Goal: Task Accomplishment & Management: Manage account settings

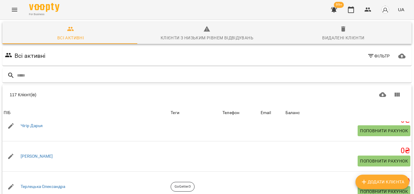
scroll to position [30, 0]
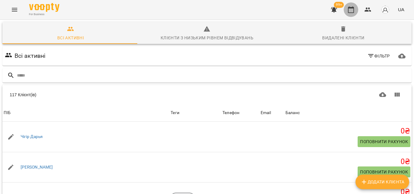
click at [353, 13] on icon "button" at bounding box center [351, 9] width 6 height 7
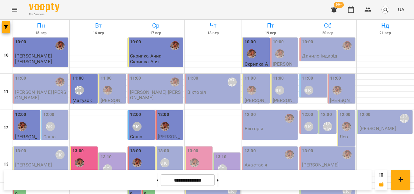
scroll to position [149, 0]
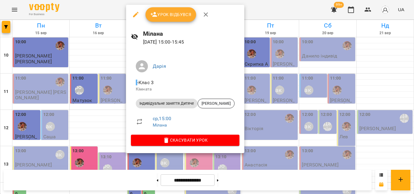
click at [104, 7] on div at bounding box center [207, 97] width 414 height 194
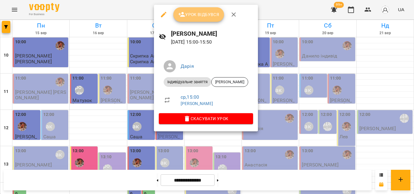
click at [186, 16] on span "Урок відбувся" at bounding box center [198, 14] width 41 height 7
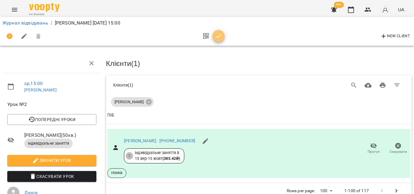
click at [215, 31] on button "button" at bounding box center [219, 36] width 12 height 12
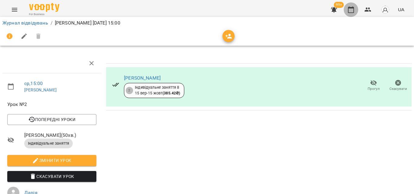
click at [349, 10] on icon "button" at bounding box center [351, 9] width 7 height 7
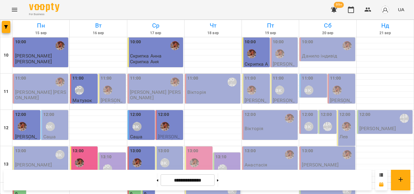
scroll to position [152, 0]
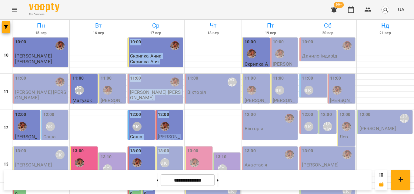
drag, startPoint x: 168, startPoint y: 78, endPoint x: 162, endPoint y: 82, distance: 7.8
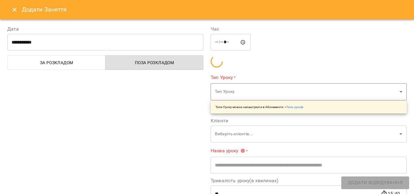
click at [130, 96] on div "**********" at bounding box center [207, 97] width 414 height 194
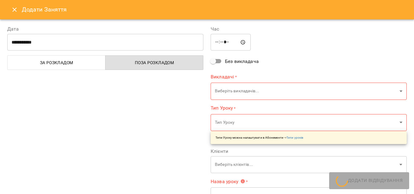
type input "**********"
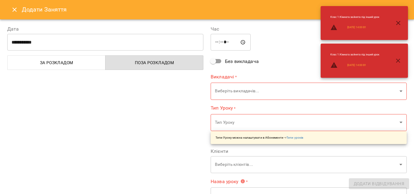
click at [13, 11] on icon "Close" at bounding box center [14, 10] width 4 height 4
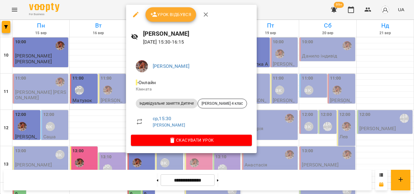
click at [93, 8] on div at bounding box center [207, 97] width 414 height 194
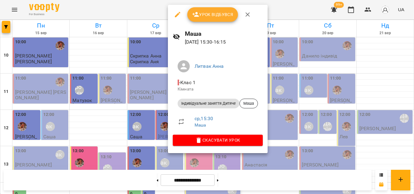
drag, startPoint x: 151, startPoint y: 17, endPoint x: 147, endPoint y: 12, distance: 6.2
click at [150, 19] on div at bounding box center [207, 97] width 414 height 194
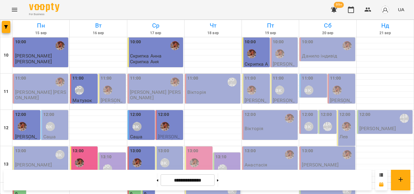
scroll to position [212, 0]
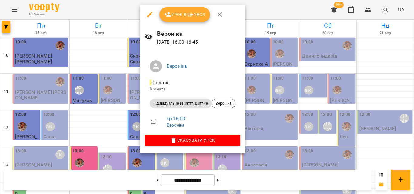
click at [116, 13] on div at bounding box center [207, 97] width 414 height 194
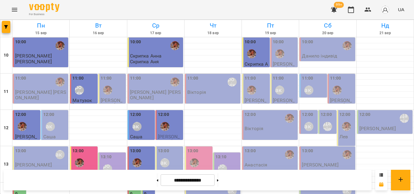
scroll to position [182, 0]
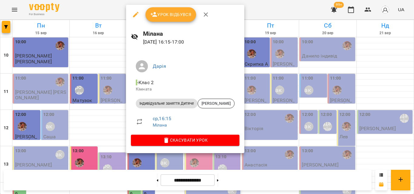
click at [88, 11] on div at bounding box center [207, 97] width 414 height 194
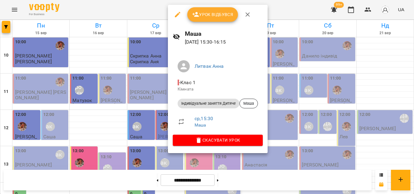
click at [139, 14] on div at bounding box center [207, 97] width 414 height 194
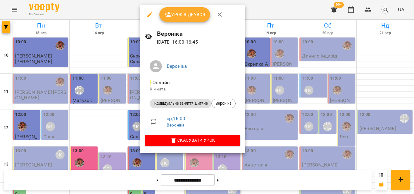
click at [133, 13] on div at bounding box center [207, 97] width 414 height 194
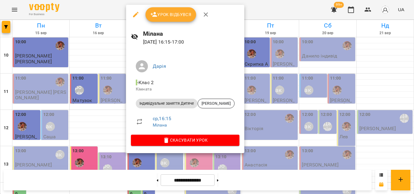
click at [92, 12] on div at bounding box center [207, 97] width 414 height 194
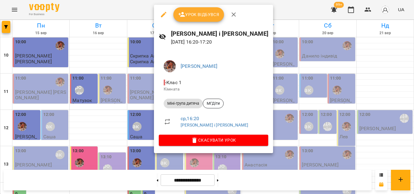
click at [127, 15] on div at bounding box center [207, 97] width 414 height 194
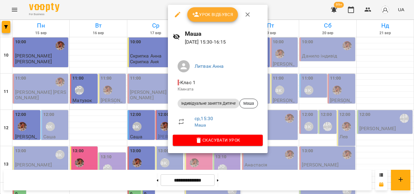
click at [122, 8] on div at bounding box center [207, 97] width 414 height 194
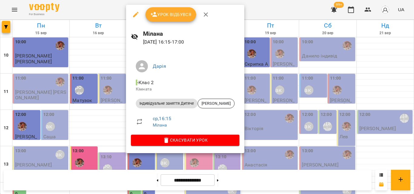
click at [115, 12] on div at bounding box center [207, 97] width 414 height 194
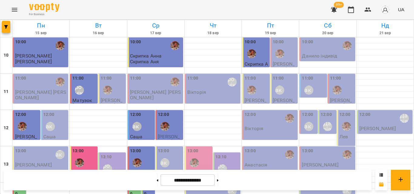
scroll to position [152, 0]
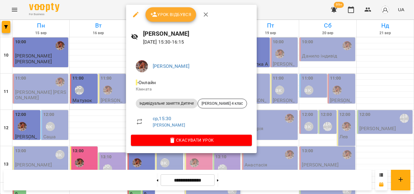
click at [108, 10] on div at bounding box center [207, 97] width 414 height 194
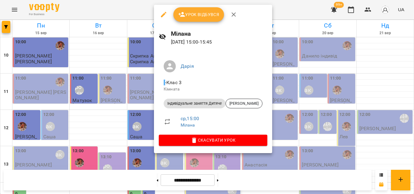
click at [125, 6] on div at bounding box center [207, 97] width 414 height 194
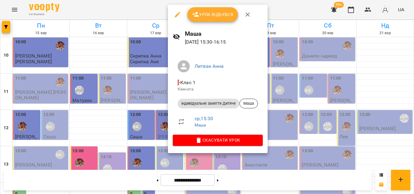
click at [140, 13] on div at bounding box center [207, 97] width 414 height 194
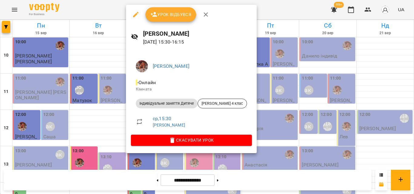
click at [115, 14] on div at bounding box center [207, 97] width 414 height 194
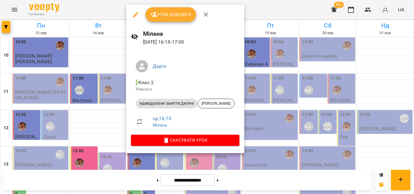
drag, startPoint x: 103, startPoint y: 9, endPoint x: 125, endPoint y: 57, distance: 52.3
click at [103, 9] on div at bounding box center [207, 97] width 414 height 194
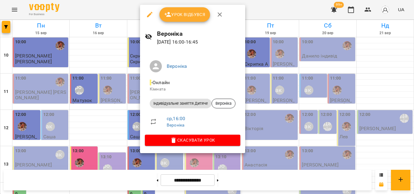
drag, startPoint x: 123, startPoint y: 6, endPoint x: 127, endPoint y: 96, distance: 90.2
click at [123, 5] on div at bounding box center [207, 97] width 414 height 194
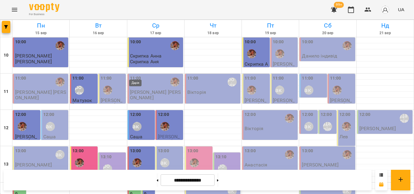
scroll to position [210, 0]
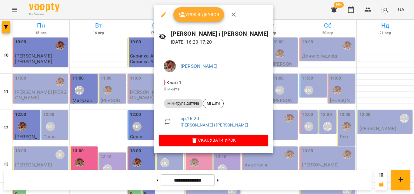
click at [138, 9] on div at bounding box center [207, 97] width 414 height 194
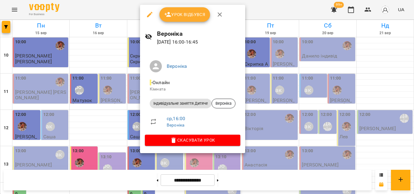
click at [112, 8] on div at bounding box center [207, 97] width 414 height 194
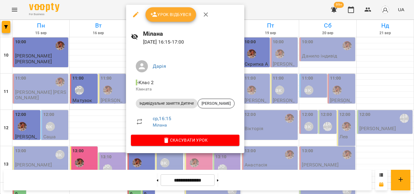
click at [107, 18] on div at bounding box center [207, 97] width 414 height 194
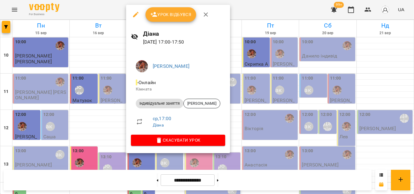
click at [88, 12] on div at bounding box center [207, 97] width 414 height 194
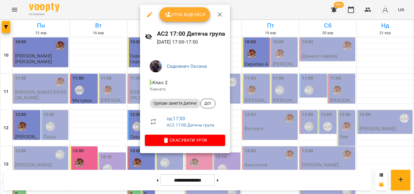
click at [122, 18] on div at bounding box center [207, 97] width 414 height 194
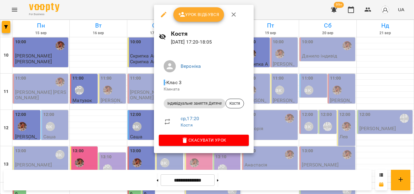
click at [129, 13] on div at bounding box center [207, 97] width 414 height 194
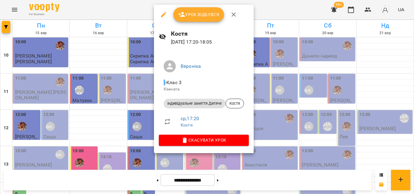
drag, startPoint x: 130, startPoint y: 9, endPoint x: 181, endPoint y: 88, distance: 93.4
click at [131, 9] on div at bounding box center [207, 97] width 414 height 194
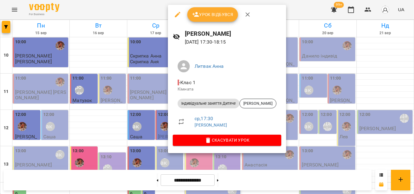
click at [152, 7] on div at bounding box center [207, 97] width 414 height 194
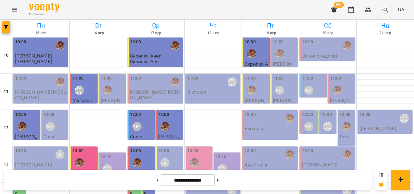
scroll to position [271, 0]
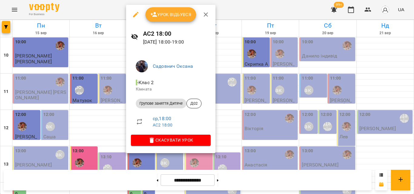
drag, startPoint x: 111, startPoint y: 12, endPoint x: 149, endPoint y: 73, distance: 72.3
click at [111, 12] on div at bounding box center [207, 97] width 414 height 194
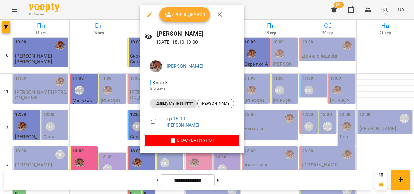
click at [108, 16] on div at bounding box center [207, 97] width 414 height 194
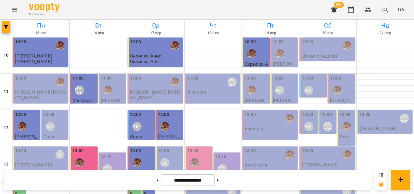
scroll to position [119, 0]
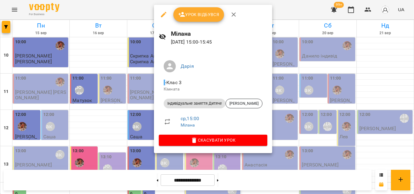
drag, startPoint x: 119, startPoint y: 5, endPoint x: 124, endPoint y: 12, distance: 8.3
click at [124, 12] on div at bounding box center [207, 97] width 414 height 194
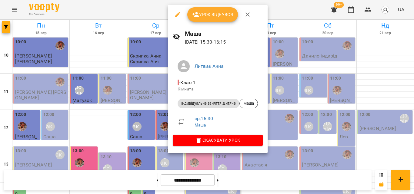
click at [157, 12] on div at bounding box center [207, 97] width 414 height 194
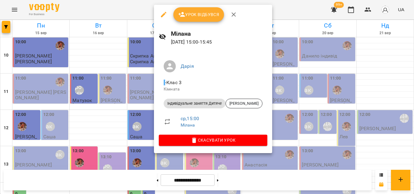
click at [127, 6] on div at bounding box center [207, 97] width 414 height 194
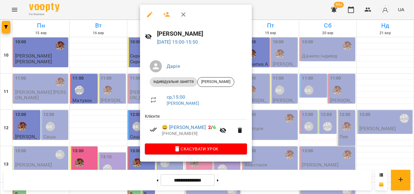
click at [126, 10] on div at bounding box center [207, 97] width 414 height 194
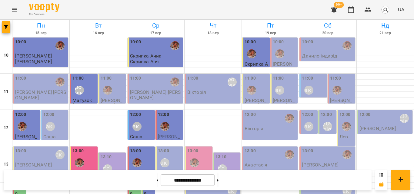
scroll to position [149, 0]
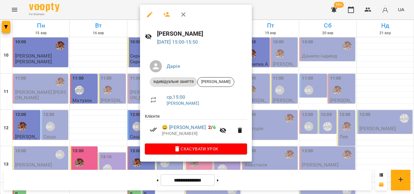
click at [139, 3] on div at bounding box center [207, 97] width 414 height 194
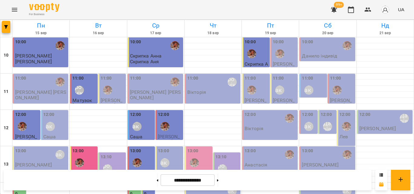
scroll to position [119, 0]
click at [147, 184] on label "14:00" at bounding box center [149, 190] width 10 height 13
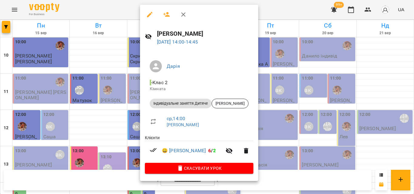
click at [116, 5] on div at bounding box center [207, 97] width 414 height 194
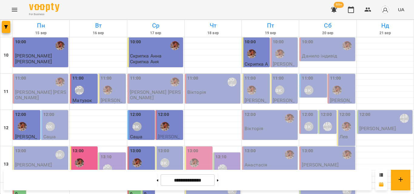
scroll to position [149, 0]
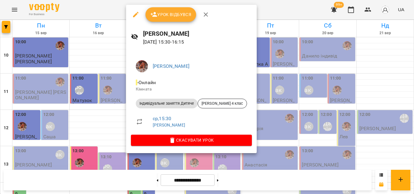
click at [122, 14] on div at bounding box center [207, 97] width 414 height 194
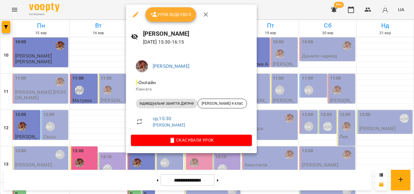
click at [169, 16] on span "Урок відбувся" at bounding box center [170, 14] width 41 height 7
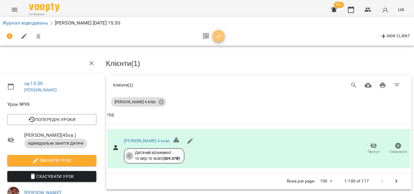
click at [218, 37] on icon "button" at bounding box center [218, 36] width 7 height 7
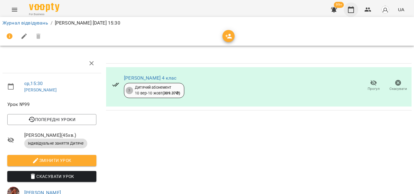
click at [351, 10] on icon "button" at bounding box center [351, 9] width 7 height 7
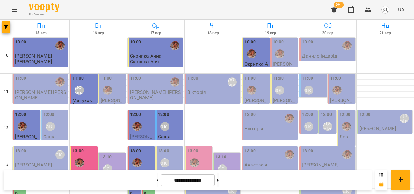
scroll to position [180, 0]
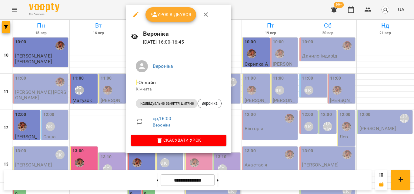
drag, startPoint x: 110, startPoint y: 12, endPoint x: 106, endPoint y: 40, distance: 27.9
click at [110, 12] on div at bounding box center [207, 97] width 414 height 194
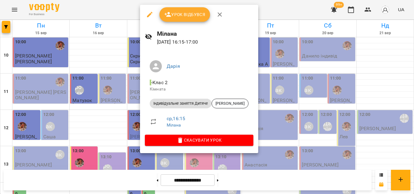
click at [120, 5] on div at bounding box center [207, 97] width 414 height 194
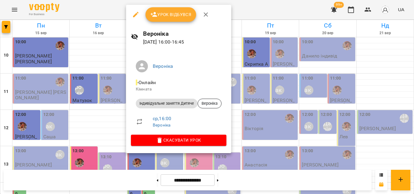
click at [110, 11] on div at bounding box center [207, 97] width 414 height 194
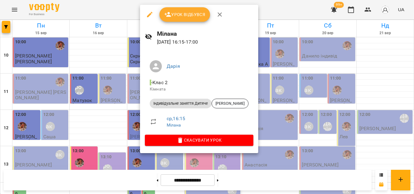
click at [130, 12] on div at bounding box center [207, 97] width 414 height 194
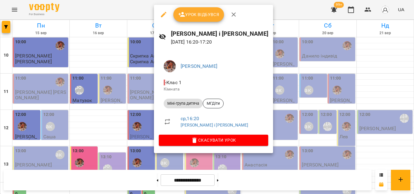
click at [134, 14] on div at bounding box center [207, 97] width 414 height 194
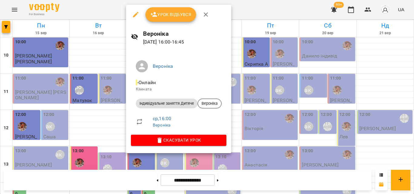
click at [97, 8] on div at bounding box center [207, 97] width 414 height 194
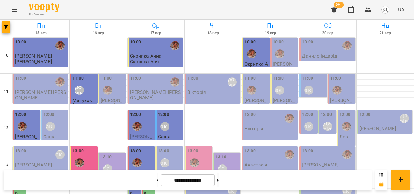
scroll to position [210, 0]
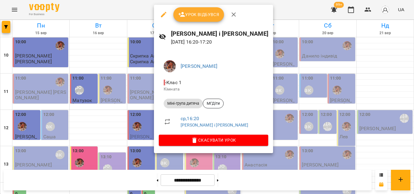
click at [132, 7] on div at bounding box center [207, 97] width 414 height 194
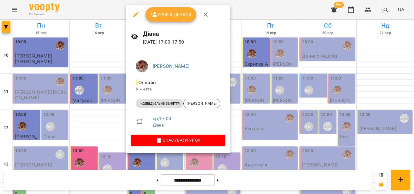
click at [117, 13] on div at bounding box center [207, 97] width 414 height 194
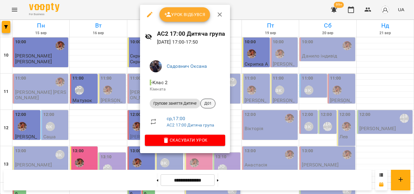
drag, startPoint x: 122, startPoint y: 12, endPoint x: 212, endPoint y: 101, distance: 126.4
click at [212, 101] on div "Урок відбувся АС2 17:00 Дитяча група 17 вер 2025 17:00 - 17:50 Садовнич Оксана …" at bounding box center [207, 97] width 414 height 194
click at [212, 101] on span "Д01" at bounding box center [208, 103] width 15 height 5
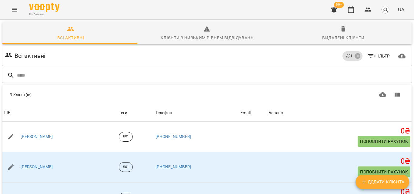
scroll to position [32, 0]
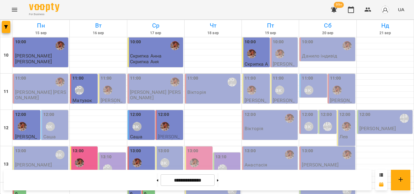
scroll to position [212, 0]
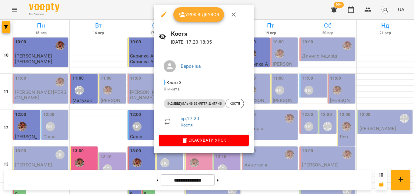
click at [130, 11] on div at bounding box center [207, 97] width 414 height 194
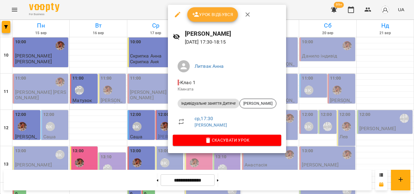
click at [125, 8] on div at bounding box center [207, 97] width 414 height 194
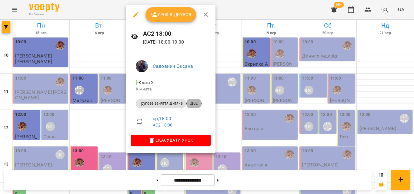
click at [192, 106] on span "Д02" at bounding box center [194, 103] width 15 height 5
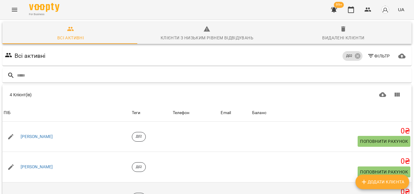
scroll to position [63, 0]
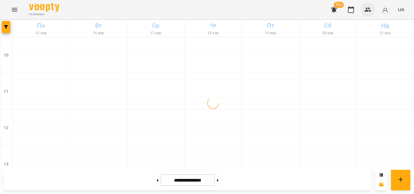
click at [372, 8] on icon "button" at bounding box center [368, 9] width 7 height 7
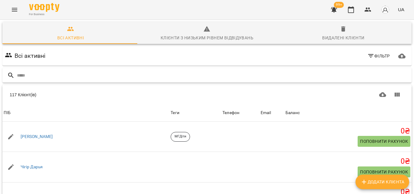
click at [168, 79] on input "text" at bounding box center [213, 76] width 393 height 10
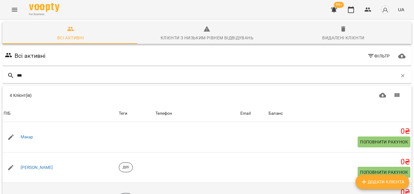
scroll to position [61, 0]
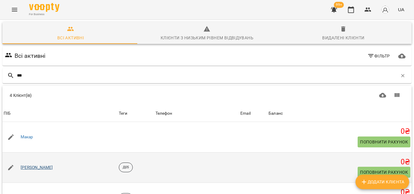
type input "***"
click at [21, 165] on link "[PERSON_NAME]" at bounding box center [37, 168] width 32 height 6
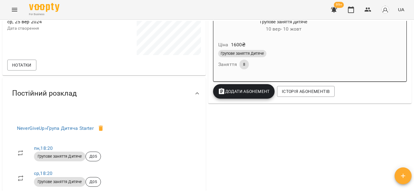
scroll to position [212, 0]
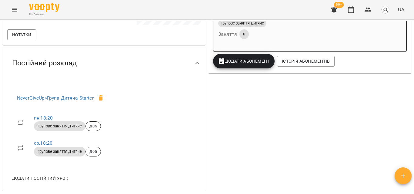
click at [360, 6] on div "99+ UA" at bounding box center [367, 10] width 80 height 16
click at [352, 11] on icon "button" at bounding box center [351, 9] width 7 height 7
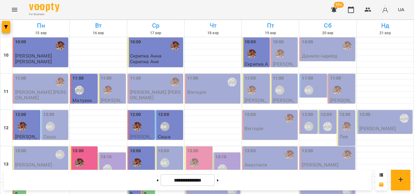
scroll to position [149, 0]
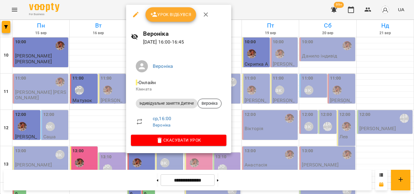
click at [116, 17] on div at bounding box center [207, 97] width 414 height 194
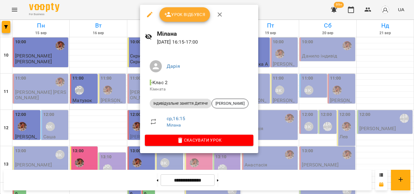
click at [102, 6] on div at bounding box center [207, 97] width 414 height 194
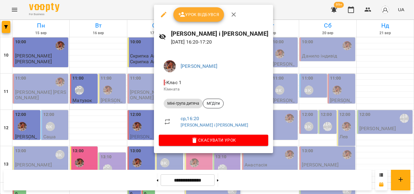
click at [120, 12] on div at bounding box center [207, 97] width 414 height 194
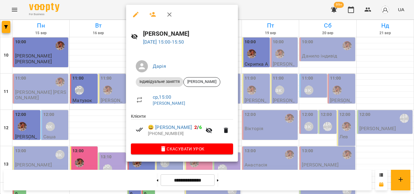
click at [113, 18] on div at bounding box center [207, 97] width 414 height 194
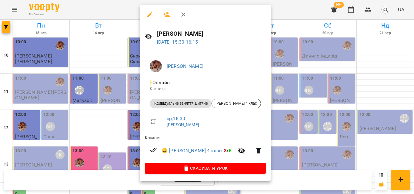
click at [123, 10] on div at bounding box center [207, 97] width 414 height 194
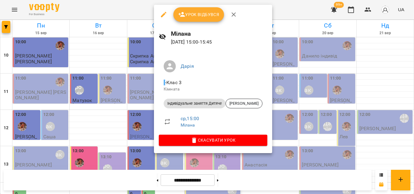
click at [128, 11] on div at bounding box center [207, 97] width 414 height 194
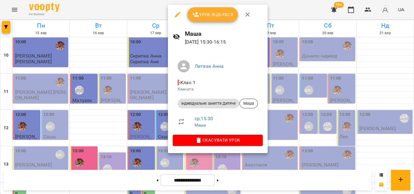
drag, startPoint x: 117, startPoint y: 6, endPoint x: 123, endPoint y: 10, distance: 7.2
click at [117, 6] on div at bounding box center [207, 97] width 414 height 194
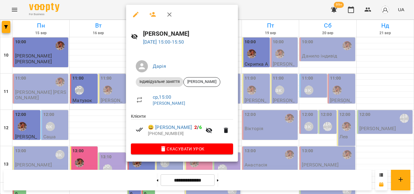
click at [96, 9] on div at bounding box center [207, 97] width 414 height 194
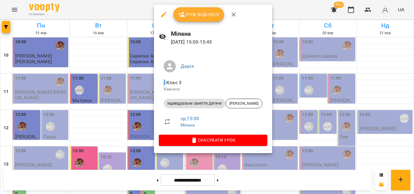
click at [133, 12] on div at bounding box center [207, 97] width 414 height 194
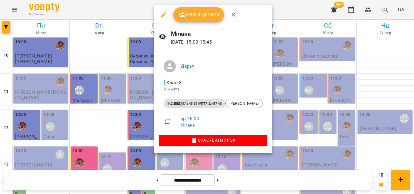
click at [135, 5] on div at bounding box center [207, 97] width 414 height 194
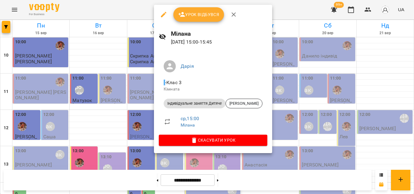
click at [140, 9] on div at bounding box center [207, 97] width 414 height 194
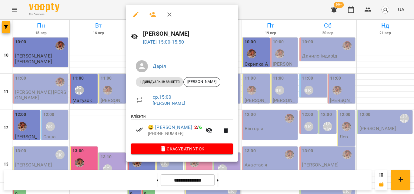
click at [118, 13] on div at bounding box center [207, 97] width 414 height 194
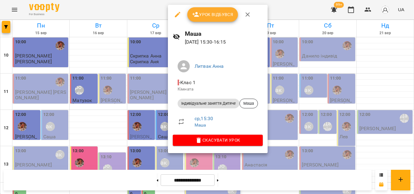
click at [154, 6] on div at bounding box center [207, 97] width 414 height 194
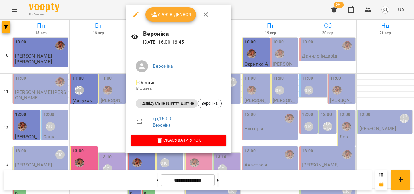
click at [107, 13] on div at bounding box center [207, 97] width 414 height 194
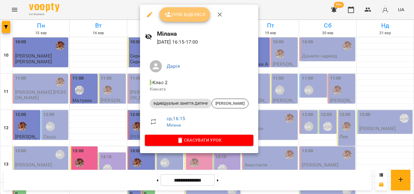
click at [177, 15] on span "Урок відбувся" at bounding box center [184, 14] width 41 height 7
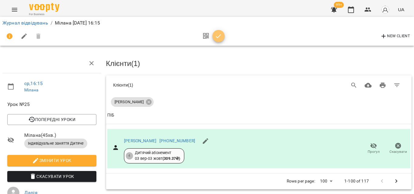
click at [221, 36] on icon "button" at bounding box center [218, 36] width 7 height 7
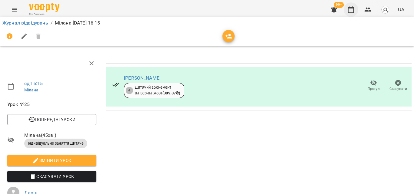
click at [348, 9] on icon "button" at bounding box center [351, 9] width 7 height 7
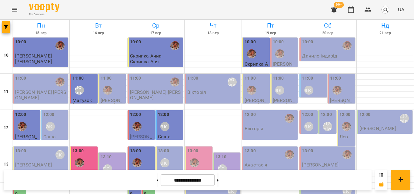
scroll to position [210, 0]
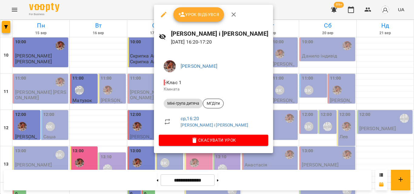
click at [137, 12] on div at bounding box center [207, 97] width 414 height 194
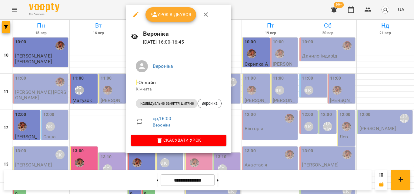
click at [119, 15] on div at bounding box center [207, 97] width 414 height 194
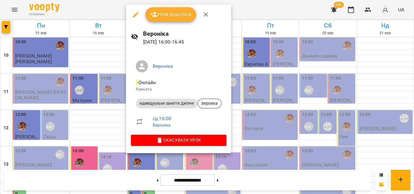
click at [119, 9] on div at bounding box center [207, 97] width 414 height 194
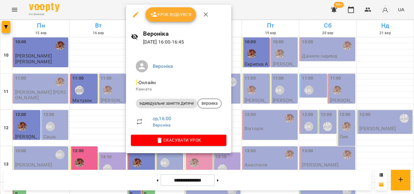
click at [127, 4] on div at bounding box center [207, 97] width 414 height 194
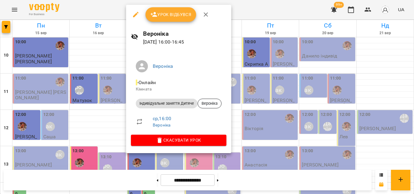
click at [101, 10] on div at bounding box center [207, 97] width 414 height 194
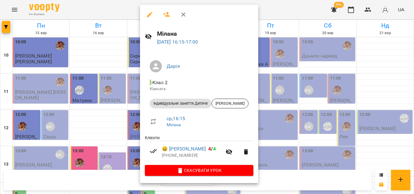
click at [85, 11] on div at bounding box center [207, 97] width 414 height 194
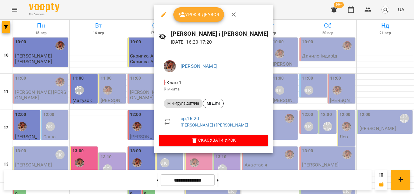
click at [144, 12] on div at bounding box center [207, 97] width 414 height 194
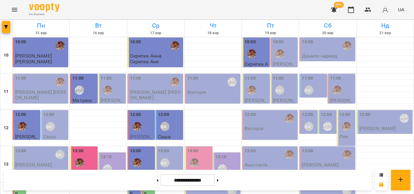
scroll to position [180, 0]
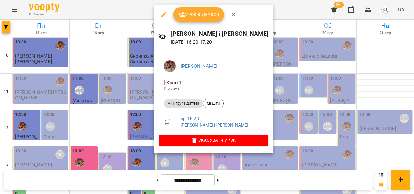
drag, startPoint x: 125, startPoint y: 9, endPoint x: 124, endPoint y: 20, distance: 11.5
click at [123, 10] on div at bounding box center [207, 97] width 414 height 194
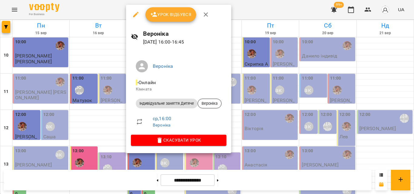
click at [118, 4] on div at bounding box center [207, 97] width 414 height 194
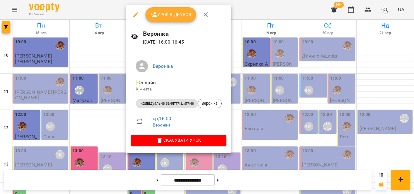
click at [121, 13] on div at bounding box center [207, 97] width 414 height 194
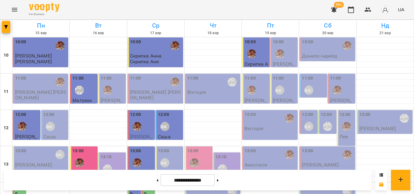
scroll to position [210, 0]
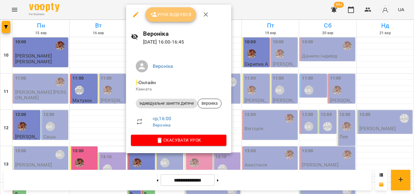
click at [174, 15] on span "Урок відбувся" at bounding box center [170, 14] width 41 height 7
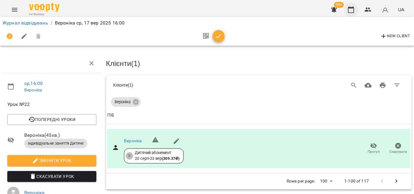
click at [353, 8] on icon "button" at bounding box center [351, 9] width 6 height 7
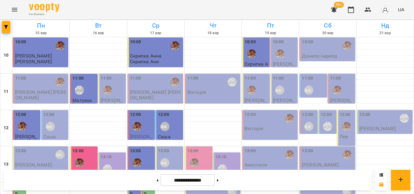
scroll to position [210, 0]
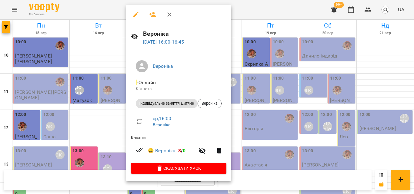
click at [116, 8] on div at bounding box center [207, 97] width 414 height 194
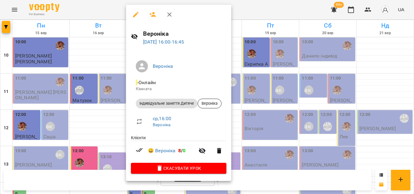
click at [106, 10] on div at bounding box center [207, 97] width 414 height 194
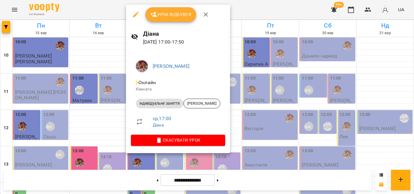
click at [114, 9] on div at bounding box center [207, 97] width 414 height 194
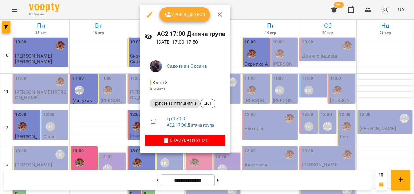
click at [71, 1] on div at bounding box center [207, 97] width 414 height 194
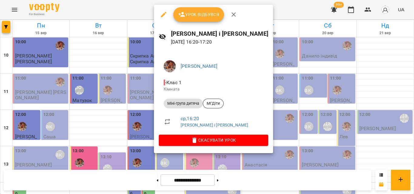
click at [192, 17] on span "Урок відбувся" at bounding box center [198, 14] width 41 height 7
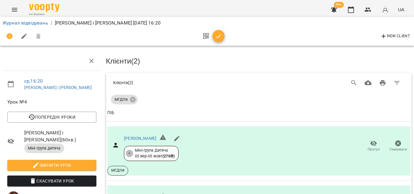
scroll to position [59, 0]
click at [218, 40] on button "button" at bounding box center [219, 36] width 12 height 12
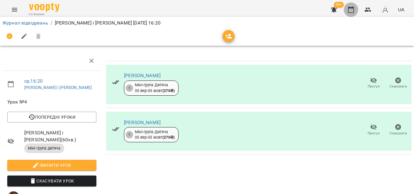
click at [352, 9] on icon "button" at bounding box center [351, 9] width 7 height 7
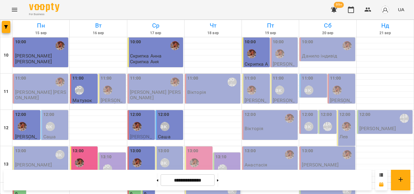
scroll to position [210, 0]
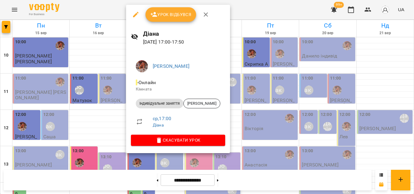
click at [114, 8] on div at bounding box center [207, 97] width 414 height 194
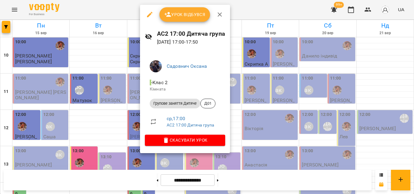
drag, startPoint x: 126, startPoint y: 9, endPoint x: 136, endPoint y: 2, distance: 12.6
click at [127, 8] on div at bounding box center [207, 97] width 414 height 194
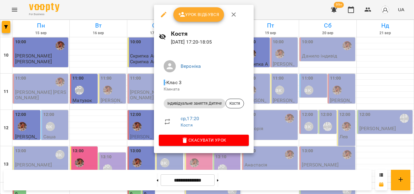
click at [127, 9] on div at bounding box center [207, 97] width 414 height 194
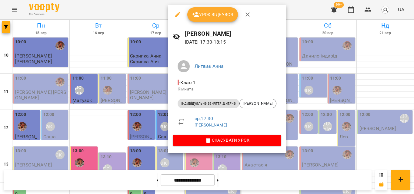
click at [139, 8] on div at bounding box center [207, 97] width 414 height 194
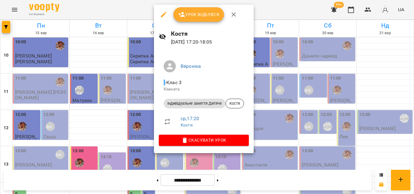
click at [130, 6] on div at bounding box center [207, 97] width 414 height 194
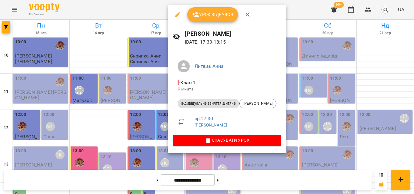
click at [122, 12] on div at bounding box center [207, 97] width 414 height 194
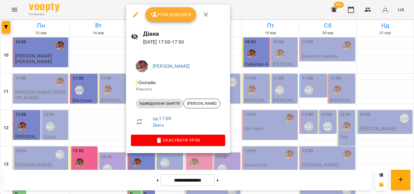
click at [100, 7] on div at bounding box center [207, 97] width 414 height 194
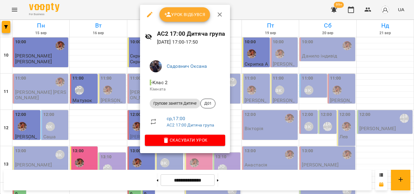
click at [116, 10] on div at bounding box center [207, 97] width 414 height 194
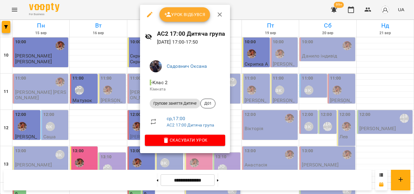
drag, startPoint x: 115, startPoint y: 20, endPoint x: 119, endPoint y: 12, distance: 8.1
click at [119, 12] on div at bounding box center [207, 97] width 414 height 194
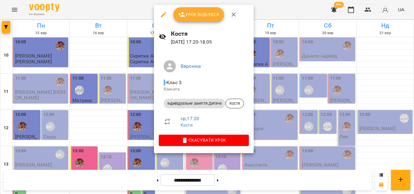
click at [105, 9] on div at bounding box center [207, 97] width 414 height 194
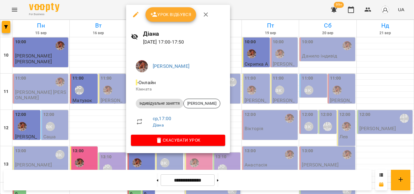
click at [88, 10] on div at bounding box center [207, 97] width 414 height 194
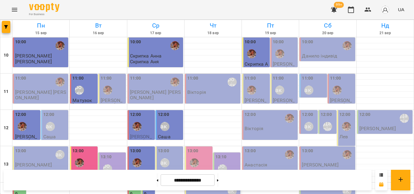
scroll to position [149, 0]
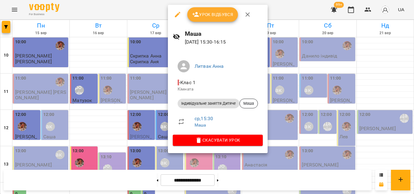
click at [127, 14] on div at bounding box center [207, 97] width 414 height 194
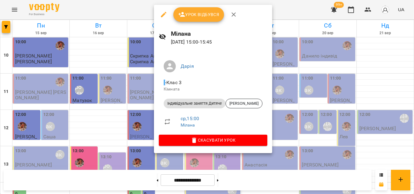
click at [120, 8] on div at bounding box center [207, 97] width 414 height 194
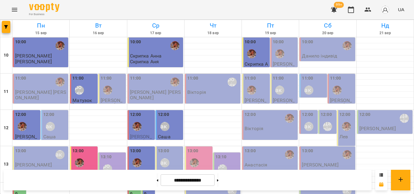
scroll to position [210, 0]
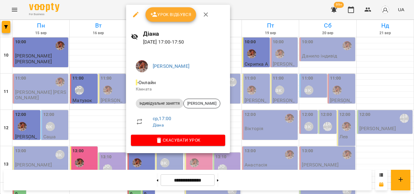
click at [114, 8] on div at bounding box center [207, 97] width 414 height 194
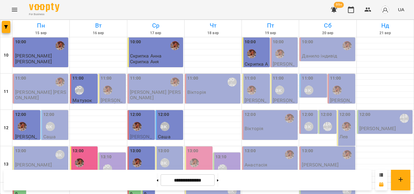
scroll to position [240, 0]
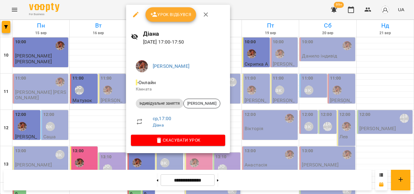
click at [96, 10] on div at bounding box center [207, 97] width 414 height 194
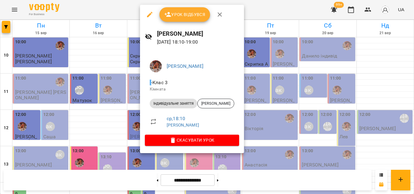
click at [112, 9] on div at bounding box center [207, 97] width 414 height 194
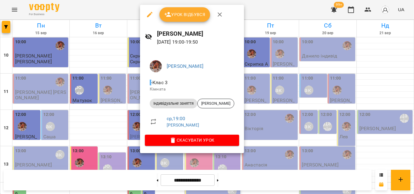
drag, startPoint x: 128, startPoint y: 12, endPoint x: 129, endPoint y: 19, distance: 7.0
click at [127, 12] on div at bounding box center [207, 97] width 414 height 194
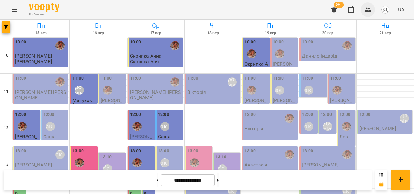
click at [368, 15] on button "button" at bounding box center [368, 9] width 15 height 15
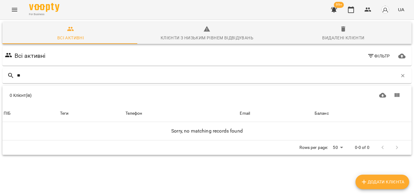
type input "*"
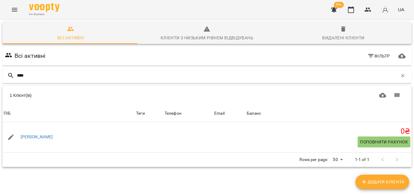
scroll to position [27, 0]
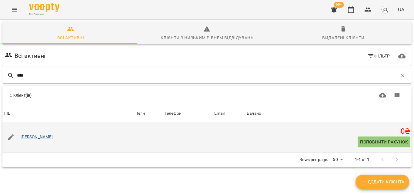
type input "****"
click at [42, 134] on link "[PERSON_NAME]" at bounding box center [37, 137] width 32 height 6
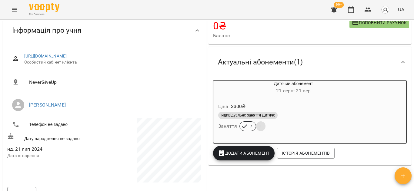
scroll to position [61, 0]
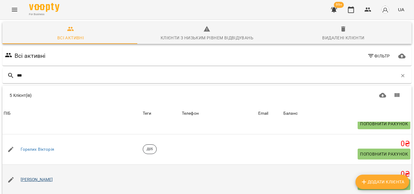
scroll to position [76, 0]
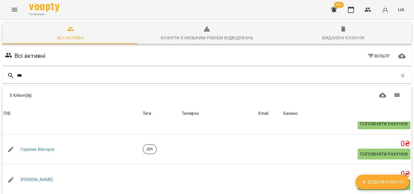
type input "***"
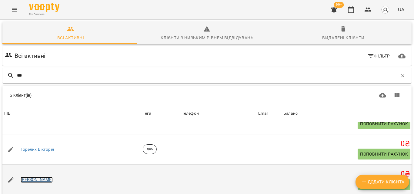
click at [43, 177] on link "[PERSON_NAME]" at bounding box center [37, 180] width 32 height 6
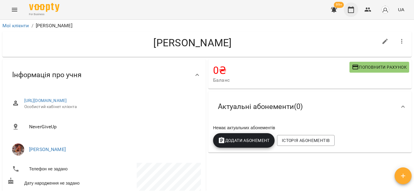
click at [354, 12] on icon "button" at bounding box center [351, 9] width 6 height 7
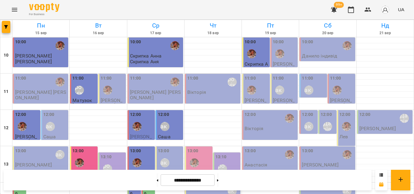
click at [205, 85] on div "11:00 Вероніка" at bounding box center [214, 82] width 52 height 14
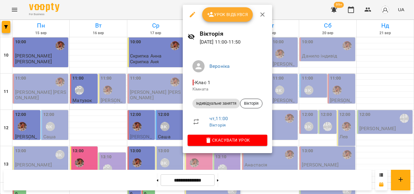
click at [149, 11] on div at bounding box center [207, 97] width 414 height 194
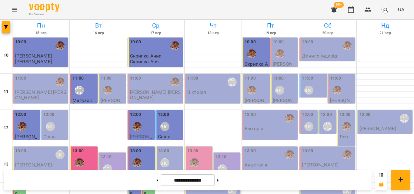
scroll to position [30, 0]
click at [142, 120] on div at bounding box center [137, 127] width 14 height 14
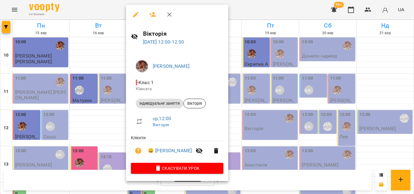
click at [97, 8] on div at bounding box center [207, 97] width 414 height 194
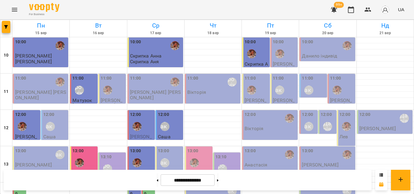
scroll to position [0, 0]
click at [146, 118] on div "12:00" at bounding box center [142, 123] width 24 height 22
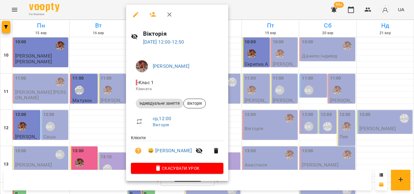
click at [119, 15] on div at bounding box center [207, 97] width 414 height 194
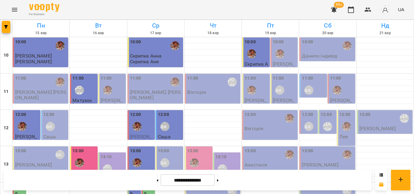
click at [139, 116] on div "12:00" at bounding box center [142, 123] width 24 height 22
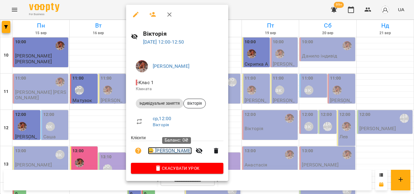
click at [167, 153] on link "😀 Вікторія Піддубецька" at bounding box center [170, 150] width 44 height 7
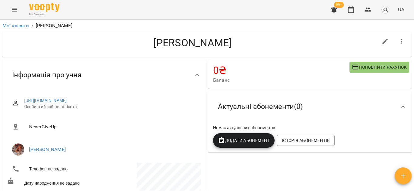
click at [249, 148] on button "Додати Абонемент" at bounding box center [244, 141] width 62 height 15
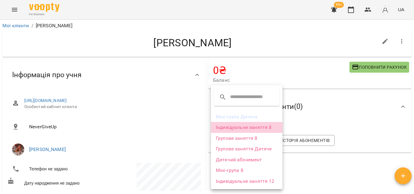
click at [237, 127] on li "Індивідуальне заняття 8" at bounding box center [247, 127] width 72 height 11
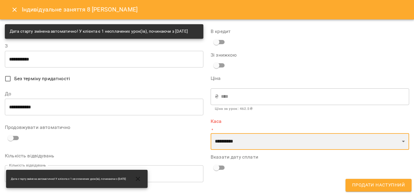
click at [221, 142] on select "**********" at bounding box center [310, 142] width 199 height 17
select select "****"
click at [211, 134] on select "**********" at bounding box center [310, 142] width 199 height 17
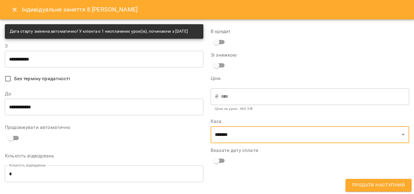
click at [82, 115] on input "**********" at bounding box center [104, 107] width 199 height 17
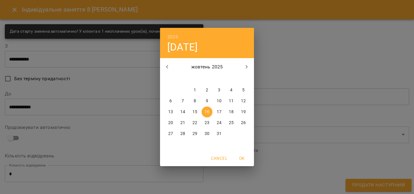
click at [222, 112] on span "17" at bounding box center [219, 112] width 11 height 6
type input "**********"
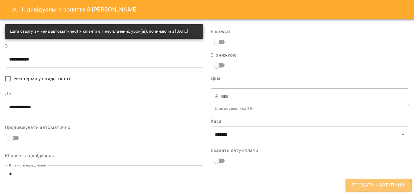
click at [363, 188] on span "Продати наступний" at bounding box center [379, 186] width 53 height 8
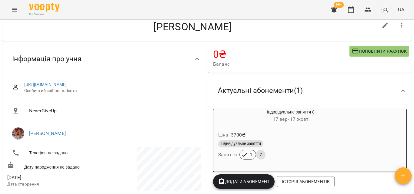
scroll to position [30, 0]
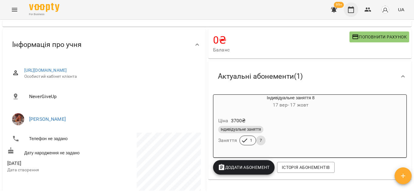
click at [353, 12] on icon "button" at bounding box center [351, 9] width 7 height 7
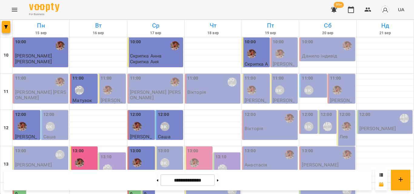
scroll to position [30, 0]
click at [141, 120] on div at bounding box center [137, 127] width 14 height 14
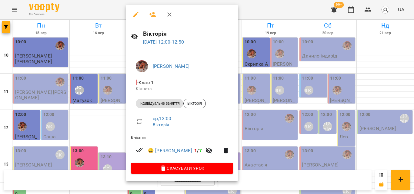
drag, startPoint x: 92, startPoint y: 14, endPoint x: 103, endPoint y: 14, distance: 10.9
click at [92, 15] on div at bounding box center [207, 97] width 414 height 194
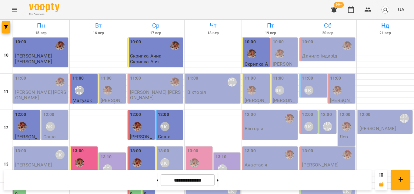
scroll to position [0, 0]
click at [145, 123] on div "12:00" at bounding box center [142, 123] width 24 height 22
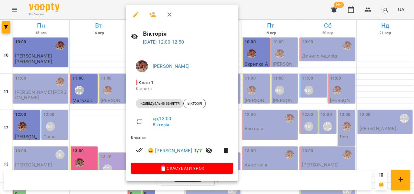
click at [269, 7] on div at bounding box center [207, 97] width 414 height 194
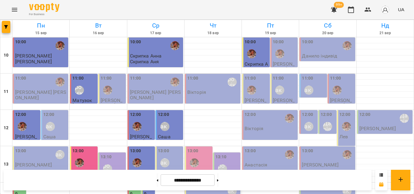
scroll to position [182, 0]
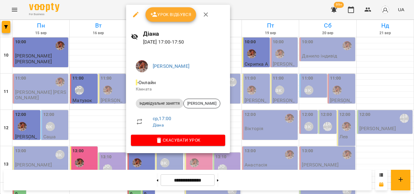
click at [108, 8] on div at bounding box center [207, 97] width 414 height 194
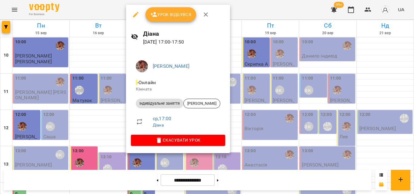
click at [125, 14] on div at bounding box center [207, 97] width 414 height 194
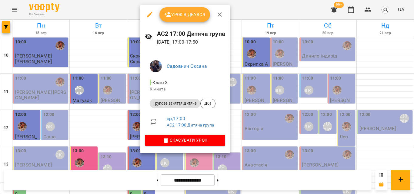
click at [260, 17] on div at bounding box center [207, 97] width 414 height 194
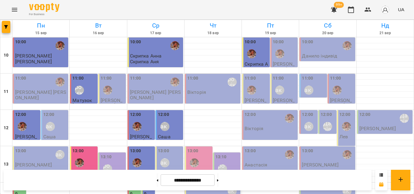
scroll to position [212, 0]
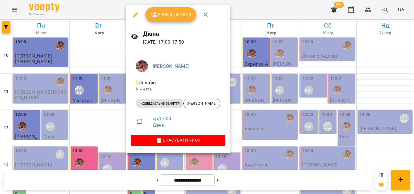
click at [114, 13] on div at bounding box center [207, 97] width 414 height 194
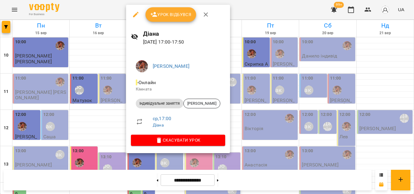
click at [103, 8] on div at bounding box center [207, 97] width 414 height 194
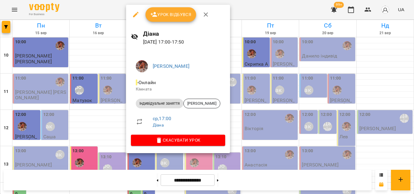
click at [121, 15] on div at bounding box center [207, 97] width 414 height 194
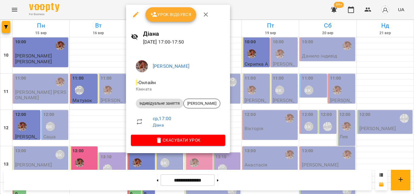
click at [115, 11] on div at bounding box center [207, 97] width 414 height 194
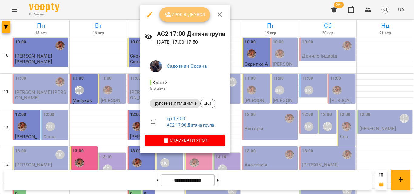
click at [179, 19] on button "Урок відбувся" at bounding box center [185, 14] width 51 height 15
click at [200, 14] on span "Урок відбувся" at bounding box center [184, 14] width 41 height 7
click at [184, 22] on div "Урок відбувся" at bounding box center [185, 14] width 90 height 19
click at [183, 16] on span "Урок відбувся" at bounding box center [184, 14] width 41 height 7
click at [239, 5] on div at bounding box center [207, 97] width 414 height 194
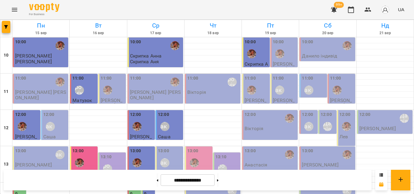
scroll to position [271, 0]
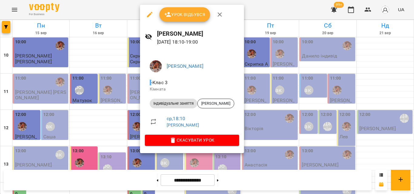
click at [117, 4] on div at bounding box center [207, 97] width 414 height 194
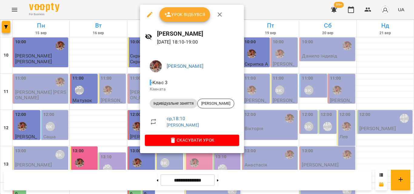
click at [108, 16] on div at bounding box center [207, 97] width 414 height 194
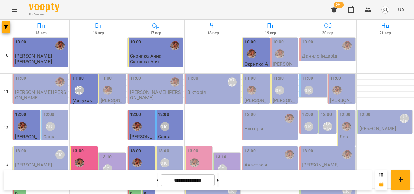
scroll to position [240, 0]
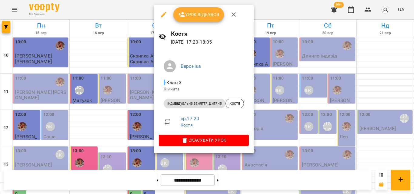
click at [123, 9] on div at bounding box center [207, 97] width 414 height 194
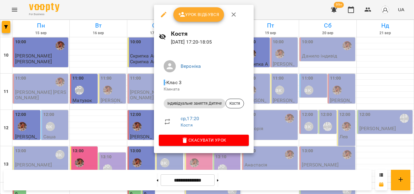
click at [136, 12] on div at bounding box center [207, 97] width 414 height 194
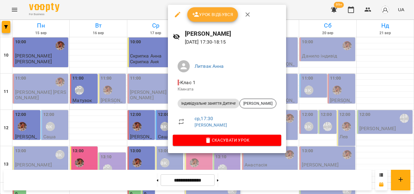
drag, startPoint x: 131, startPoint y: 8, endPoint x: 140, endPoint y: 8, distance: 8.5
click at [140, 8] on div at bounding box center [207, 97] width 414 height 194
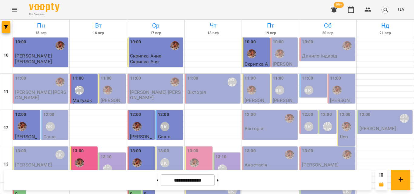
click at [210, 19] on div "For Business 99+ UA" at bounding box center [207, 9] width 414 height 19
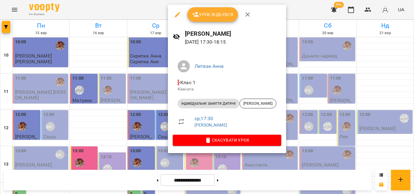
click at [205, 11] on button "Урок відбувся" at bounding box center [213, 14] width 51 height 15
click at [209, 13] on span "Урок відбувся" at bounding box center [212, 14] width 41 height 7
click at [145, 8] on div at bounding box center [207, 97] width 414 height 194
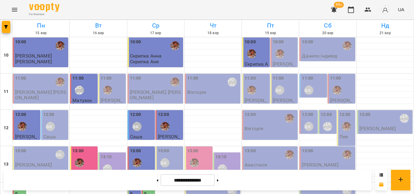
scroll to position [91, 0]
click at [140, 134] on span "Саша" at bounding box center [136, 137] width 13 height 6
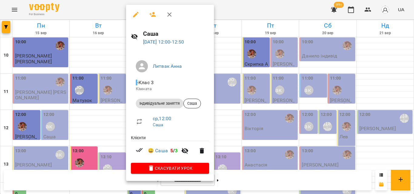
click at [105, 14] on div at bounding box center [207, 97] width 414 height 194
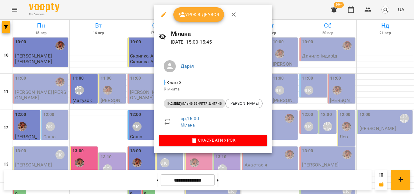
click at [108, 6] on div at bounding box center [207, 97] width 414 height 194
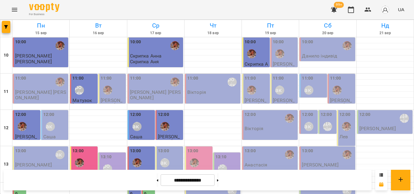
scroll to position [121, 0]
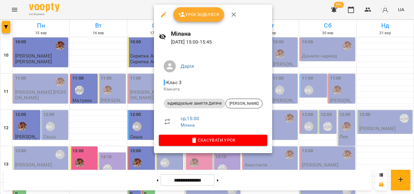
click at [121, 9] on div at bounding box center [207, 97] width 414 height 194
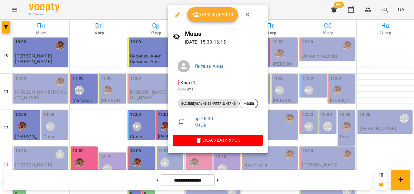
click at [138, 10] on div at bounding box center [207, 97] width 414 height 194
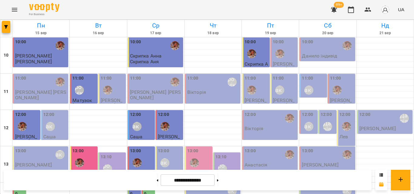
scroll to position [182, 0]
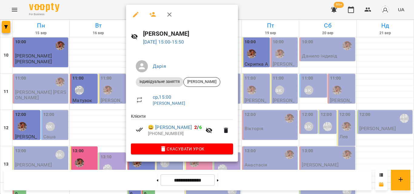
click at [109, 7] on div at bounding box center [207, 97] width 414 height 194
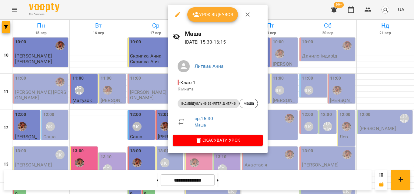
click at [136, 14] on div at bounding box center [207, 97] width 414 height 194
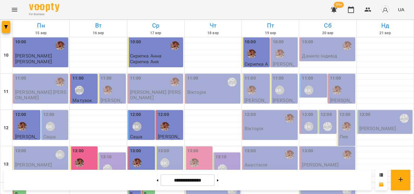
scroll to position [212, 0]
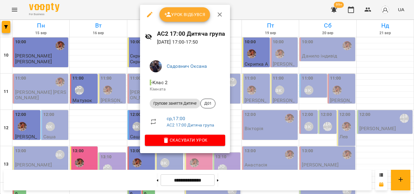
click at [135, 14] on div at bounding box center [207, 97] width 414 height 194
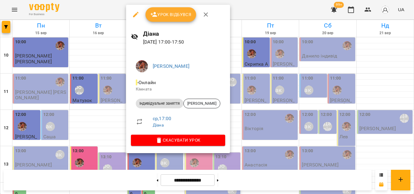
click at [110, 9] on div at bounding box center [207, 97] width 414 height 194
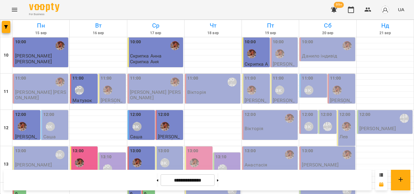
scroll to position [210, 0]
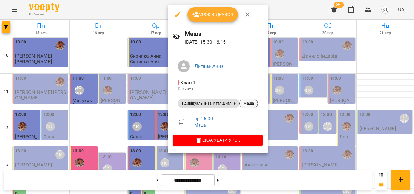
click at [246, 100] on div "Маша" at bounding box center [249, 104] width 19 height 10
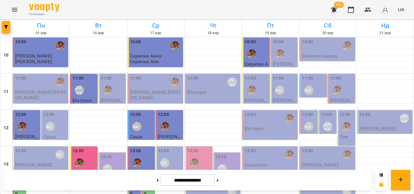
scroll to position [182, 0]
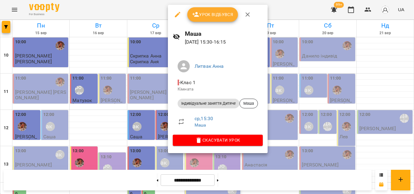
click at [139, 13] on div at bounding box center [207, 97] width 414 height 194
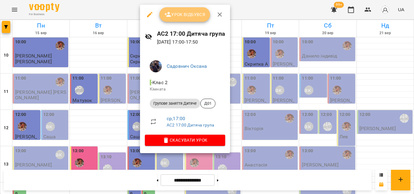
click at [180, 14] on span "Урок відбувся" at bounding box center [184, 14] width 41 height 7
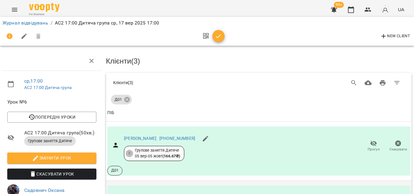
scroll to position [71, 0]
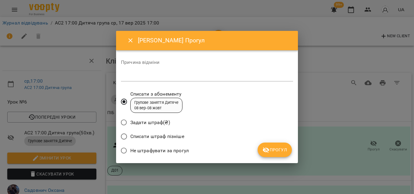
click at [175, 149] on span "Не штрафувати за прогул" at bounding box center [159, 150] width 59 height 7
click at [269, 151] on icon "submit" at bounding box center [266, 151] width 7 height 6
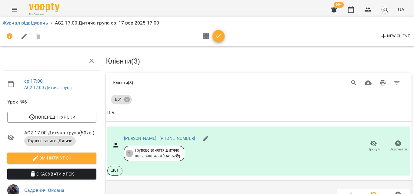
scroll to position [0, 0]
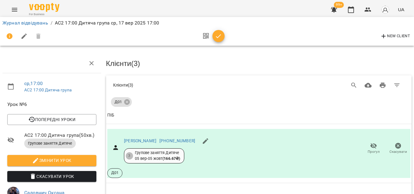
click at [216, 39] on icon "button" at bounding box center [218, 36] width 7 height 7
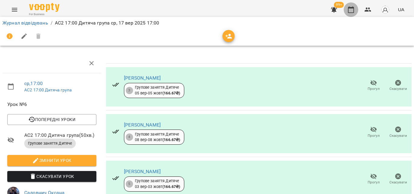
click at [350, 13] on button "button" at bounding box center [351, 9] width 15 height 15
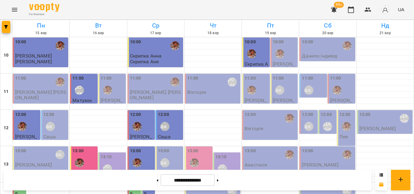
scroll to position [180, 0]
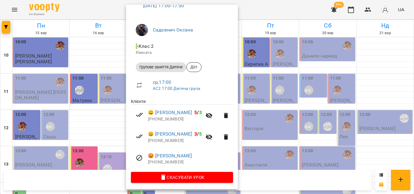
scroll to position [38, 0]
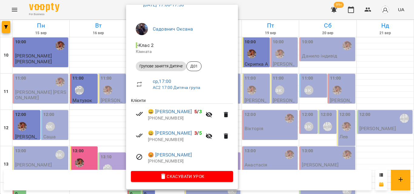
click at [107, 15] on div at bounding box center [207, 97] width 414 height 194
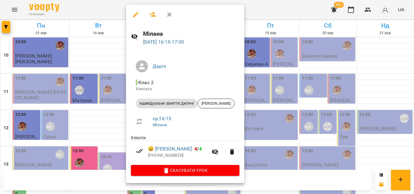
click at [103, 12] on div at bounding box center [207, 97] width 414 height 194
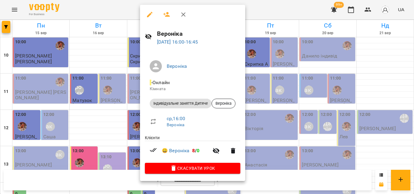
click at [120, 8] on div at bounding box center [207, 97] width 414 height 194
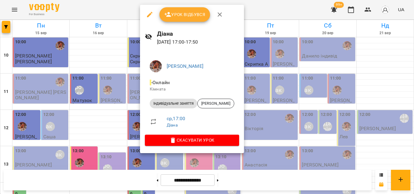
click at [127, 14] on div at bounding box center [207, 97] width 414 height 194
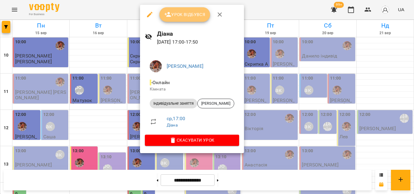
click at [164, 18] on span "Урок відбувся" at bounding box center [184, 14] width 41 height 7
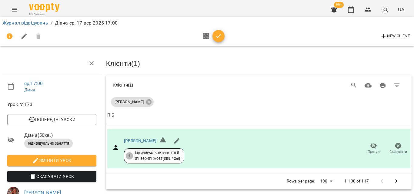
click at [220, 38] on icon "button" at bounding box center [218, 36] width 7 height 7
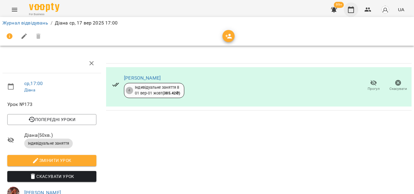
click at [354, 15] on button "button" at bounding box center [351, 9] width 15 height 15
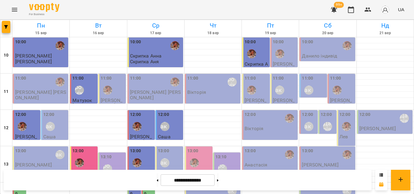
scroll to position [240, 0]
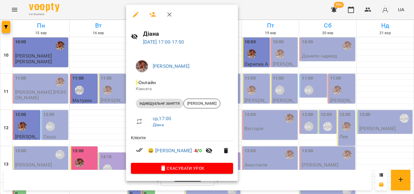
click at [106, 13] on div at bounding box center [207, 97] width 414 height 194
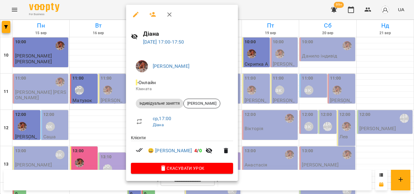
click at [95, 12] on div at bounding box center [207, 97] width 414 height 194
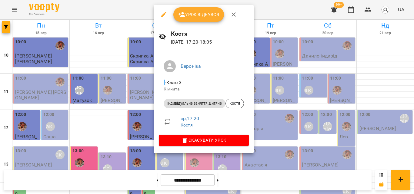
click at [106, 7] on div at bounding box center [207, 97] width 414 height 194
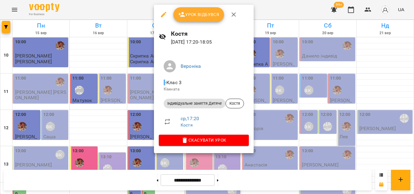
click at [134, 1] on div at bounding box center [207, 97] width 414 height 194
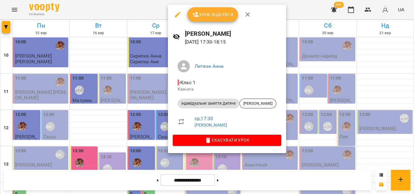
click at [137, 8] on div at bounding box center [207, 97] width 414 height 194
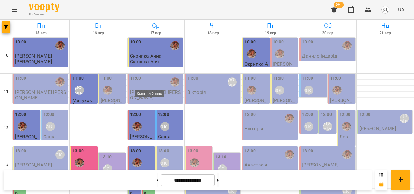
scroll to position [210, 0]
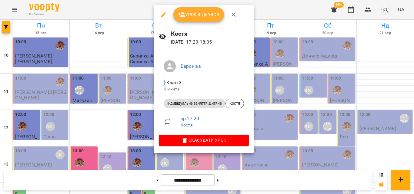
click at [130, 15] on div at bounding box center [207, 97] width 414 height 194
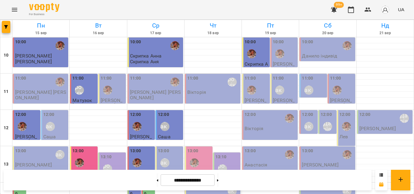
scroll to position [240, 0]
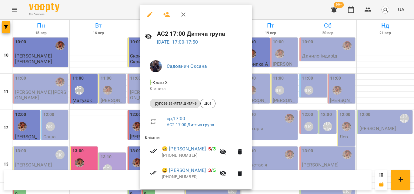
click at [130, 10] on div at bounding box center [207, 97] width 414 height 194
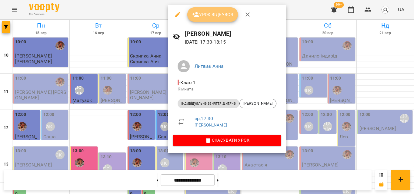
click at [203, 21] on button "Урок відбувся" at bounding box center [213, 14] width 51 height 15
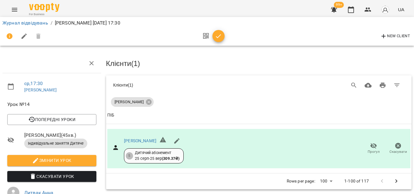
scroll to position [61, 0]
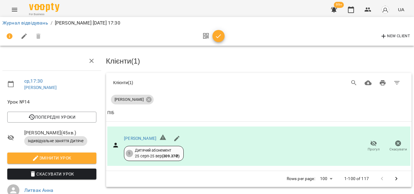
click at [218, 34] on icon "button" at bounding box center [218, 36] width 7 height 7
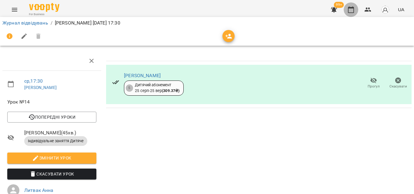
click at [353, 11] on icon "button" at bounding box center [351, 9] width 7 height 7
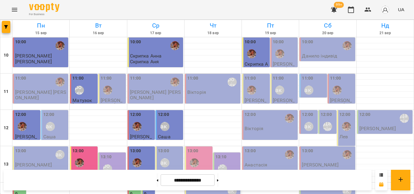
scroll to position [180, 0]
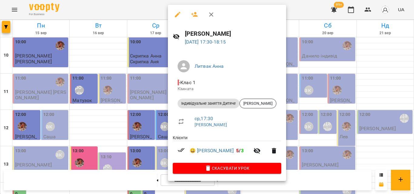
click at [131, 8] on div at bounding box center [207, 97] width 414 height 194
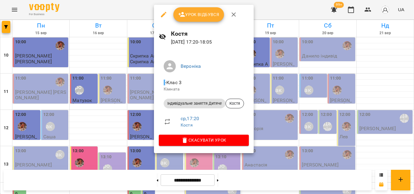
drag, startPoint x: 133, startPoint y: 13, endPoint x: 156, endPoint y: 66, distance: 57.1
click at [133, 14] on div at bounding box center [207, 97] width 414 height 194
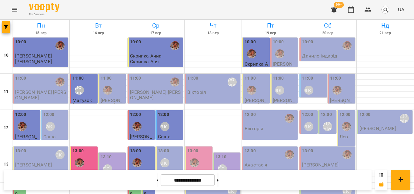
scroll to position [240, 0]
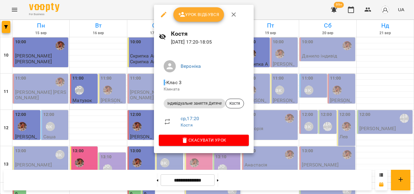
click at [139, 13] on div at bounding box center [207, 97] width 414 height 194
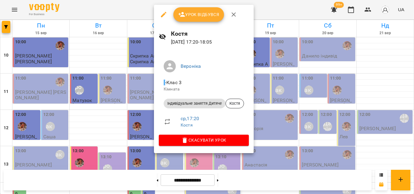
drag, startPoint x: 133, startPoint y: 24, endPoint x: 140, endPoint y: 11, distance: 14.7
click at [140, 11] on div at bounding box center [207, 97] width 414 height 194
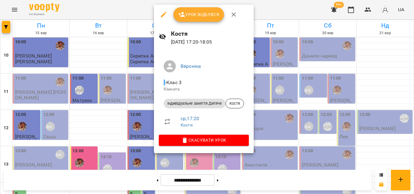
click at [146, 12] on div at bounding box center [207, 97] width 414 height 194
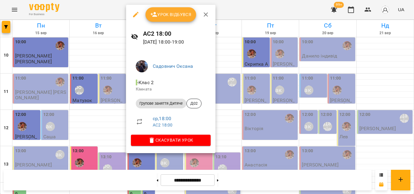
click at [114, 4] on div at bounding box center [207, 97] width 414 height 194
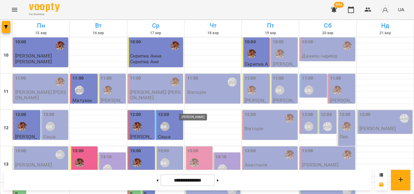
scroll to position [210, 0]
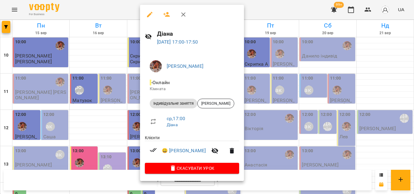
click at [130, 10] on div at bounding box center [207, 97] width 414 height 194
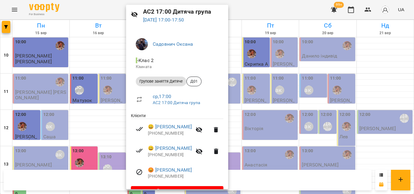
scroll to position [38, 0]
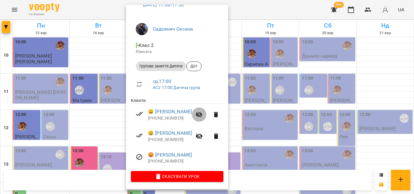
click at [203, 113] on icon "button" at bounding box center [199, 114] width 7 height 7
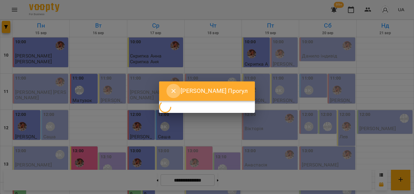
click at [170, 92] on icon "Close" at bounding box center [173, 91] width 7 height 7
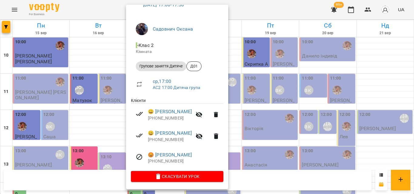
click at [262, 16] on div at bounding box center [207, 97] width 414 height 194
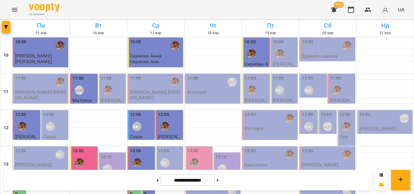
click at [246, 10] on div "For Business 99+ UA" at bounding box center [207, 9] width 414 height 19
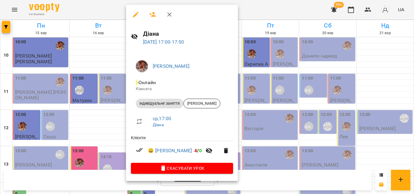
click at [109, 3] on div at bounding box center [207, 97] width 414 height 194
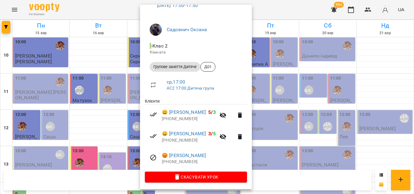
scroll to position [38, 0]
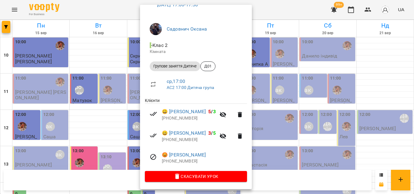
click at [110, 8] on div at bounding box center [207, 97] width 414 height 194
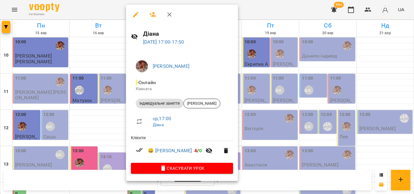
click at [120, 6] on div at bounding box center [207, 97] width 414 height 194
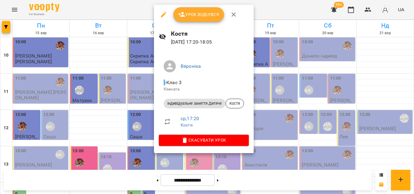
click at [133, 18] on div at bounding box center [207, 97] width 414 height 194
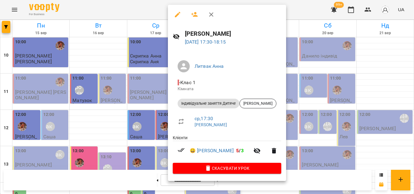
drag, startPoint x: 127, startPoint y: 6, endPoint x: 161, endPoint y: 62, distance: 64.7
click at [127, 7] on div at bounding box center [207, 97] width 414 height 194
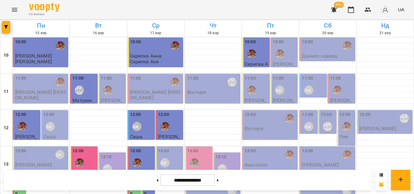
scroll to position [240, 0]
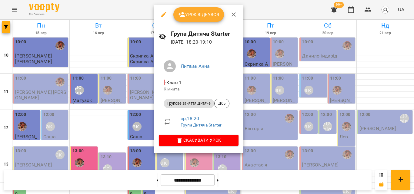
click at [129, 6] on div at bounding box center [207, 97] width 414 height 194
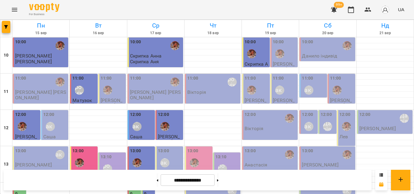
scroll to position [210, 0]
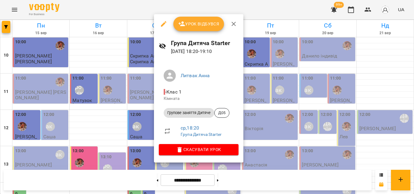
click at [133, 17] on div at bounding box center [207, 97] width 414 height 194
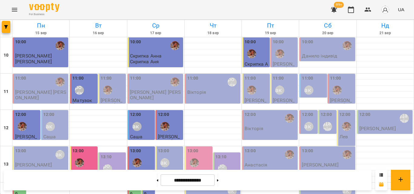
scroll to position [240, 0]
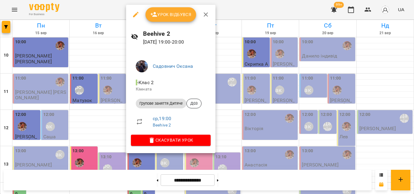
click at [101, 10] on div at bounding box center [207, 97] width 414 height 194
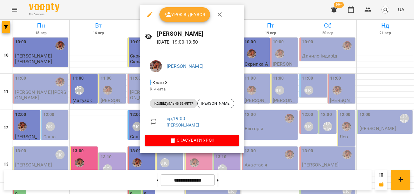
click at [118, 2] on div at bounding box center [207, 97] width 414 height 194
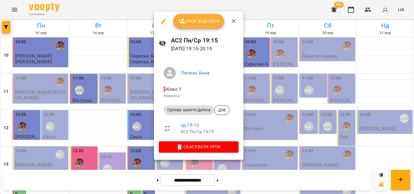
click at [150, 11] on div at bounding box center [207, 97] width 414 height 194
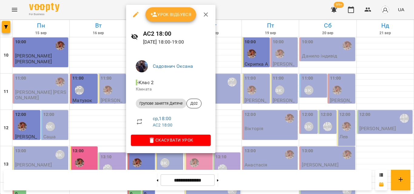
click at [114, 15] on div at bounding box center [207, 97] width 414 height 194
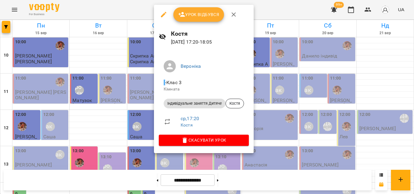
click at [143, 14] on div at bounding box center [207, 97] width 414 height 194
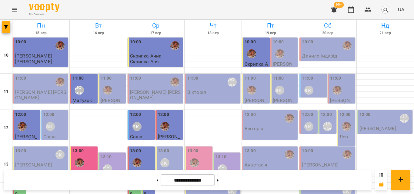
scroll to position [210, 0]
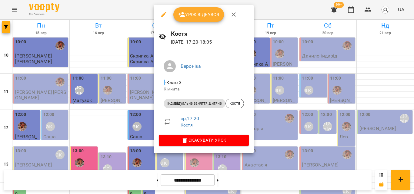
click at [135, 8] on div at bounding box center [207, 97] width 414 height 194
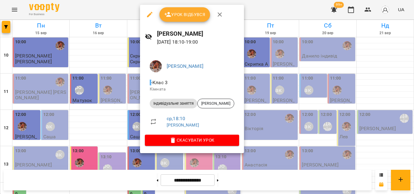
click at [129, 10] on div at bounding box center [207, 97] width 414 height 194
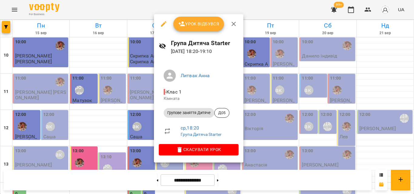
click at [125, 14] on div at bounding box center [207, 97] width 414 height 194
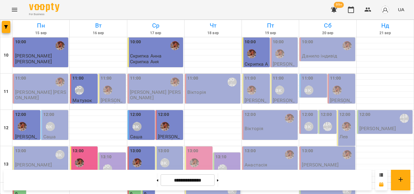
scroll to position [271, 0]
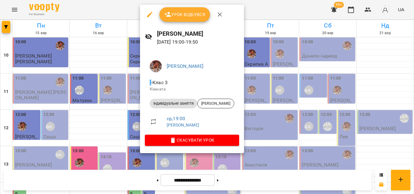
click at [126, 7] on div at bounding box center [207, 97] width 414 height 194
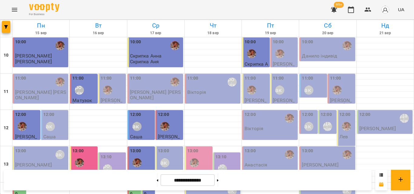
scroll to position [210, 0]
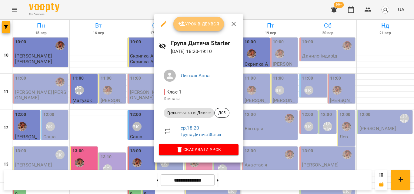
click at [190, 30] on button "Урок відбувся" at bounding box center [199, 24] width 51 height 15
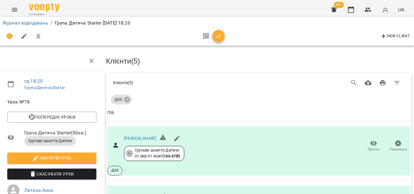
scroll to position [250, 0]
click at [216, 39] on icon "button" at bounding box center [218, 36] width 7 height 7
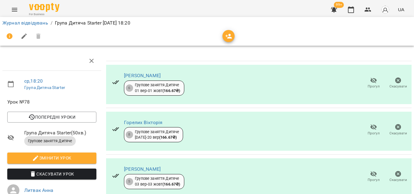
scroll to position [113, 0]
click at [347, 11] on button "button" at bounding box center [351, 9] width 15 height 15
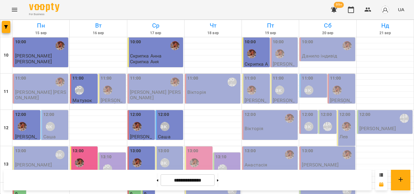
scroll to position [240, 0]
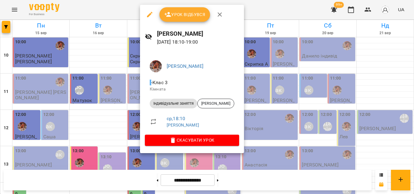
click at [133, 12] on div at bounding box center [207, 97] width 414 height 194
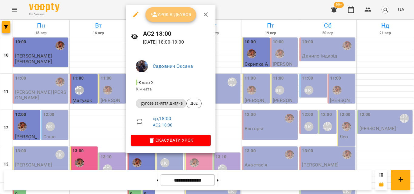
click at [165, 17] on span "Урок відбувся" at bounding box center [170, 14] width 41 height 7
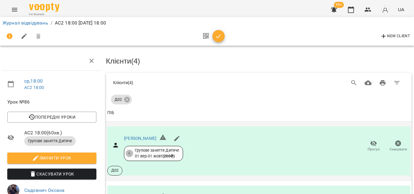
scroll to position [39, 0]
click at [365, 140] on span "Прогул" at bounding box center [373, 146] width 17 height 12
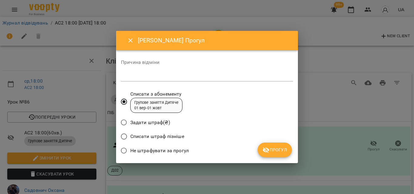
click at [140, 152] on span "Не штрафувати за прогул" at bounding box center [159, 150] width 59 height 7
click at [269, 149] on icon "submit" at bounding box center [266, 150] width 7 height 7
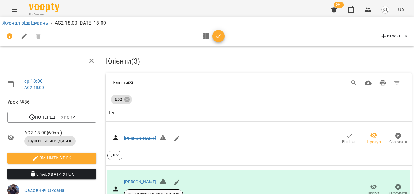
scroll to position [0, 0]
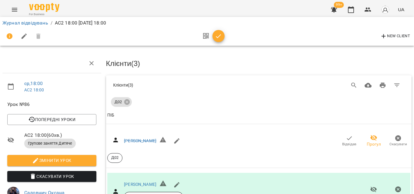
click at [217, 33] on icon "button" at bounding box center [218, 36] width 7 height 7
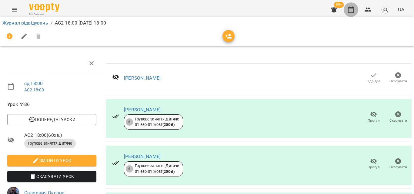
click at [354, 10] on icon "button" at bounding box center [351, 9] width 6 height 7
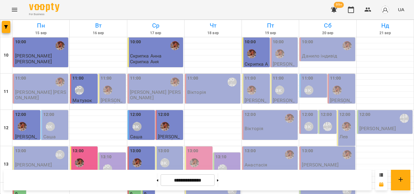
scroll to position [271, 0]
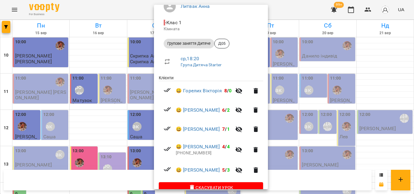
scroll to position [61, 0]
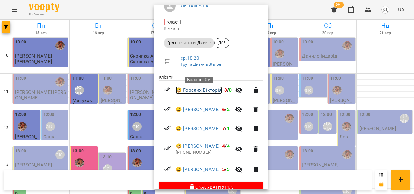
click at [197, 90] on link "😀 Горелих Вікторія" at bounding box center [199, 90] width 46 height 7
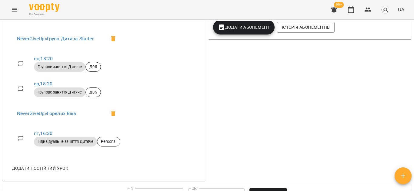
scroll to position [273, 0]
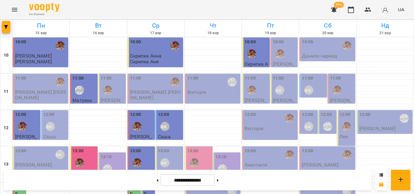
scroll to position [271, 0]
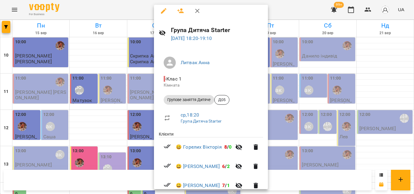
scroll to position [0, 0]
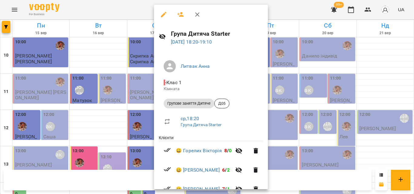
click at [183, 15] on icon "button" at bounding box center [180, 14] width 7 height 7
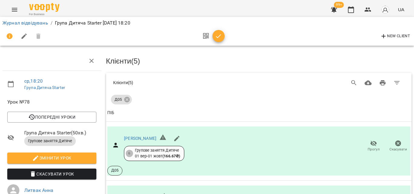
scroll to position [128, 0]
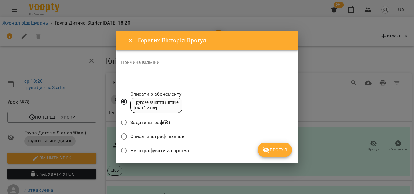
click at [154, 150] on span "Не штрафувати за прогул" at bounding box center [159, 150] width 59 height 7
click at [282, 148] on span "Прогул" at bounding box center [275, 150] width 25 height 7
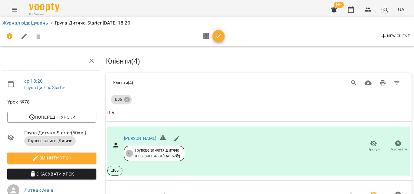
click at [221, 29] on div at bounding box center [212, 36] width 25 height 15
click at [222, 37] on icon "button" at bounding box center [218, 36] width 7 height 7
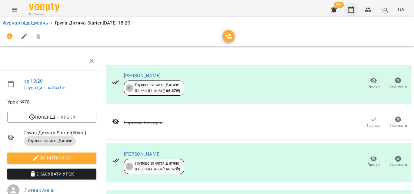
scroll to position [68, 0]
drag, startPoint x: 349, startPoint y: 13, endPoint x: 343, endPoint y: 18, distance: 7.5
click at [349, 12] on icon "button" at bounding box center [351, 9] width 6 height 7
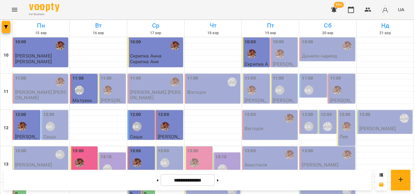
scroll to position [271, 0]
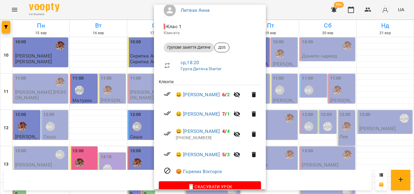
scroll to position [67, 0]
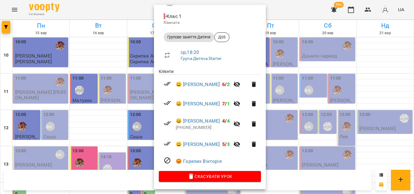
click at [106, 11] on div at bounding box center [207, 97] width 414 height 194
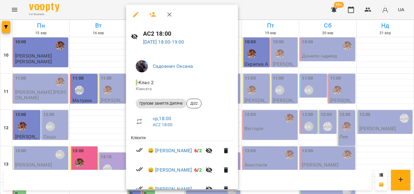
scroll to position [46, 0]
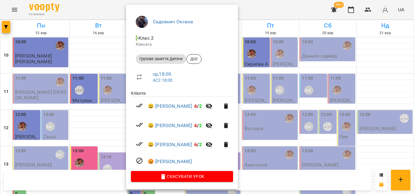
click at [104, 8] on div at bounding box center [207, 97] width 414 height 194
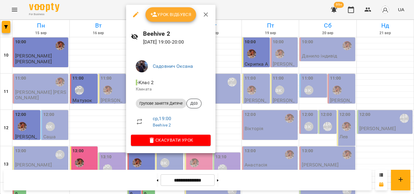
click at [111, 8] on div at bounding box center [207, 97] width 414 height 194
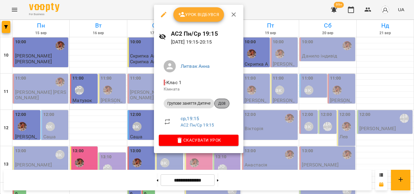
click at [220, 108] on div "Д08" at bounding box center [222, 104] width 15 height 10
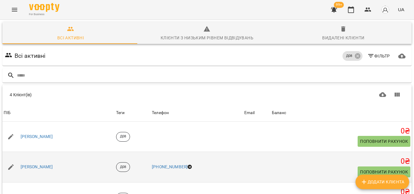
scroll to position [63, 0]
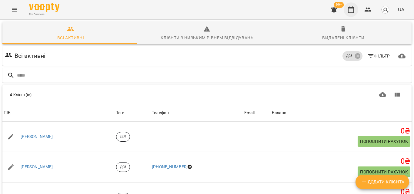
click at [354, 10] on icon "button" at bounding box center [351, 9] width 7 height 7
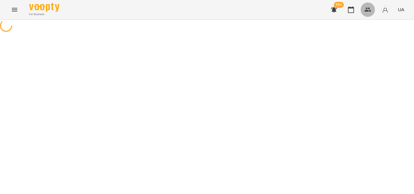
click at [371, 9] on button "button" at bounding box center [368, 9] width 15 height 15
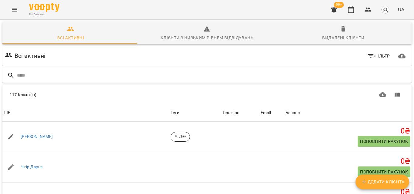
click at [228, 75] on input "text" at bounding box center [213, 76] width 393 height 10
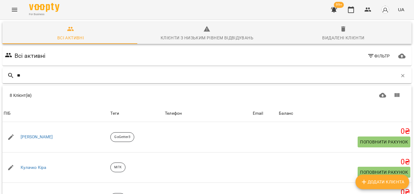
type input "*"
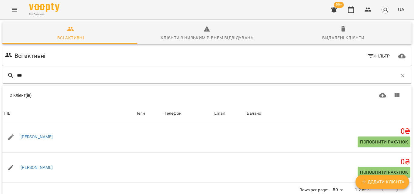
scroll to position [27, 0]
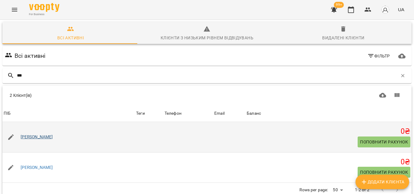
type input "***"
click at [35, 134] on link "[PERSON_NAME]" at bounding box center [37, 137] width 32 height 6
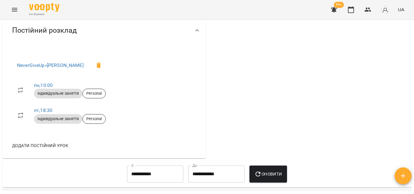
scroll to position [243, 0]
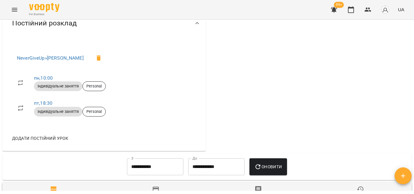
click at [351, 7] on icon "button" at bounding box center [351, 9] width 7 height 7
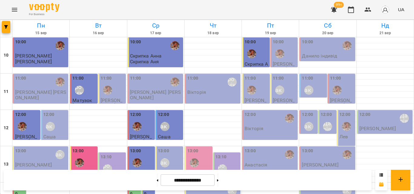
click at [43, 55] on span "[PERSON_NAME]" at bounding box center [33, 56] width 37 height 6
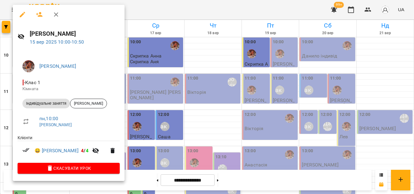
click at [165, 6] on div at bounding box center [207, 97] width 414 height 194
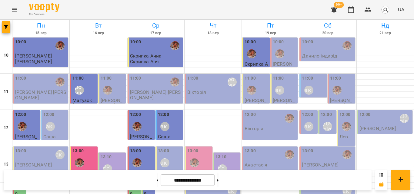
scroll to position [271, 0]
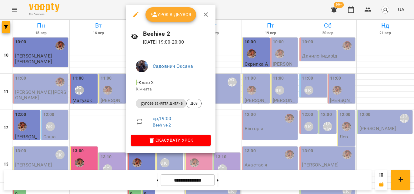
click at [115, 6] on div at bounding box center [207, 97] width 414 height 194
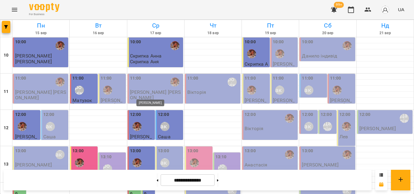
scroll to position [210, 0]
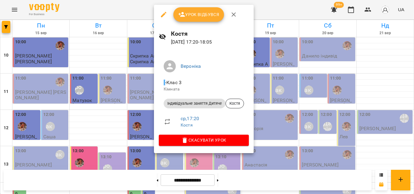
click at [130, 10] on div at bounding box center [207, 97] width 414 height 194
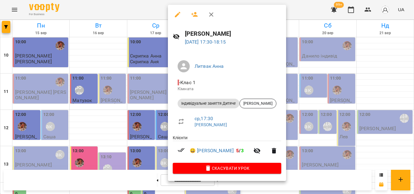
click at [116, 8] on div at bounding box center [207, 97] width 414 height 194
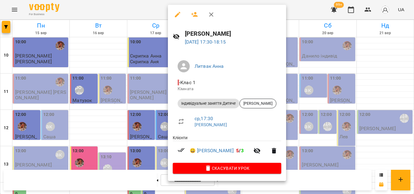
drag, startPoint x: 150, startPoint y: 5, endPoint x: 135, endPoint y: 101, distance: 96.9
click at [149, 5] on div at bounding box center [207, 97] width 414 height 194
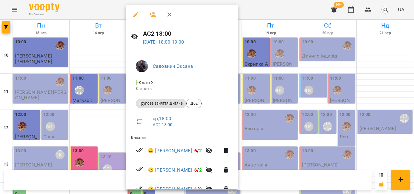
scroll to position [46, 0]
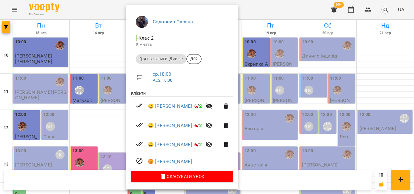
click at [116, 5] on div at bounding box center [207, 97] width 414 height 194
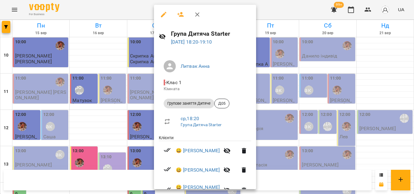
scroll to position [67, 0]
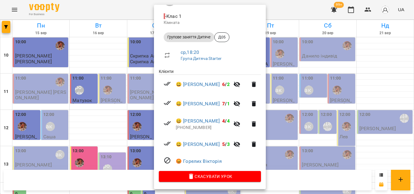
click at [116, 9] on div at bounding box center [207, 97] width 414 height 194
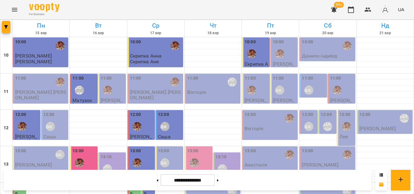
scroll to position [271, 0]
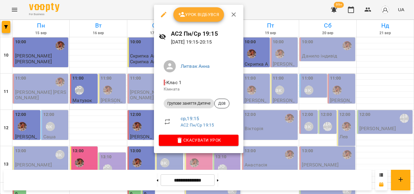
click at [135, 4] on div at bounding box center [207, 97] width 414 height 194
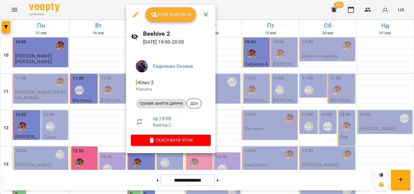
click at [122, 16] on div at bounding box center [207, 97] width 414 height 194
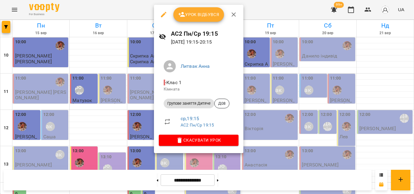
click at [107, 17] on div at bounding box center [207, 97] width 414 height 194
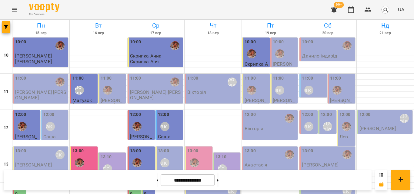
scroll to position [240, 0]
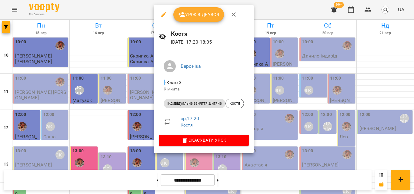
click at [142, 10] on div at bounding box center [207, 97] width 414 height 194
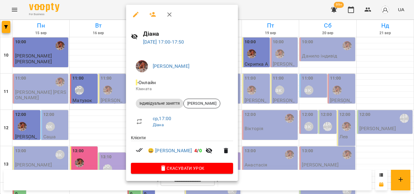
click at [117, 12] on div at bounding box center [207, 97] width 414 height 194
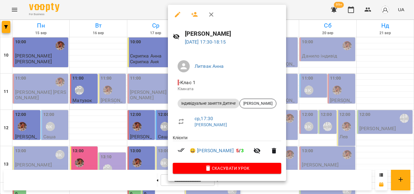
click at [143, 14] on div at bounding box center [207, 97] width 414 height 194
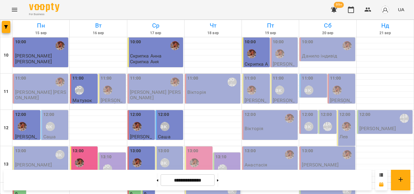
scroll to position [0, 0]
click at [259, 92] on div "11:00" at bounding box center [257, 86] width 24 height 22
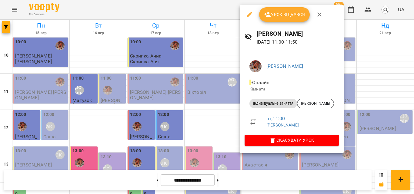
click at [217, 6] on div at bounding box center [207, 97] width 414 height 194
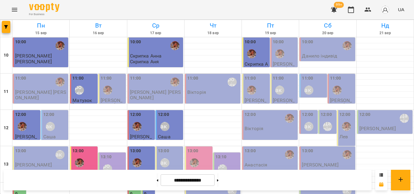
click at [340, 83] on div at bounding box center [337, 90] width 14 height 14
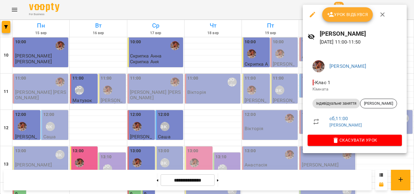
click at [276, 8] on div at bounding box center [207, 97] width 414 height 194
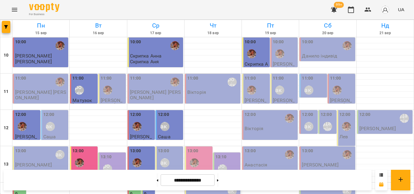
click at [319, 88] on div "11:00 Литвак Анна" at bounding box center [314, 86] width 24 height 22
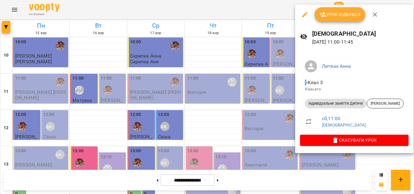
click at [241, 6] on div at bounding box center [207, 97] width 414 height 194
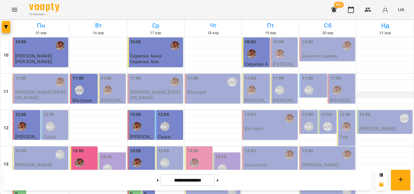
scroll to position [271, 0]
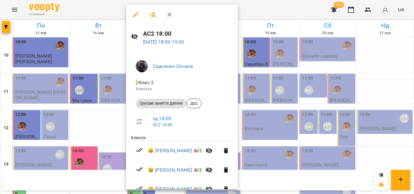
scroll to position [46, 0]
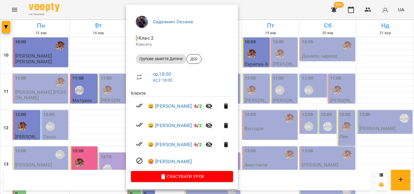
click at [259, 9] on div at bounding box center [207, 97] width 414 height 194
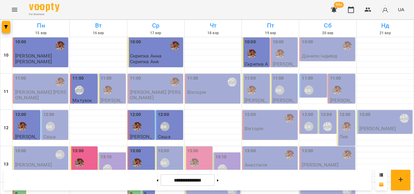
scroll to position [271, 0]
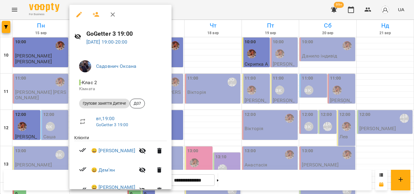
click at [53, 11] on div at bounding box center [207, 97] width 414 height 194
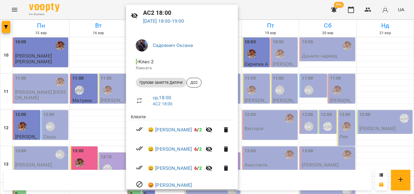
scroll to position [46, 0]
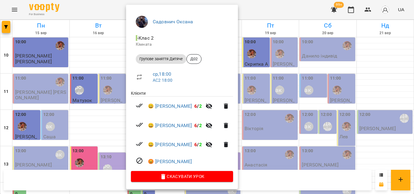
drag, startPoint x: 96, startPoint y: 9, endPoint x: 147, endPoint y: 61, distance: 73.2
click at [95, 8] on div at bounding box center [207, 97] width 414 height 194
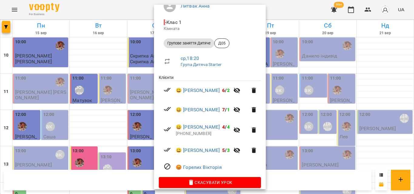
scroll to position [67, 0]
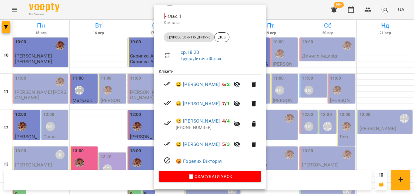
click at [125, 5] on div at bounding box center [207, 97] width 414 height 194
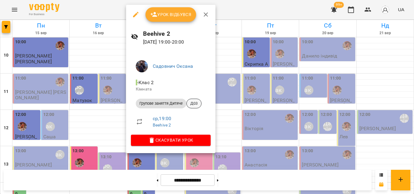
click at [189, 105] on span "Д03" at bounding box center [194, 103] width 15 height 5
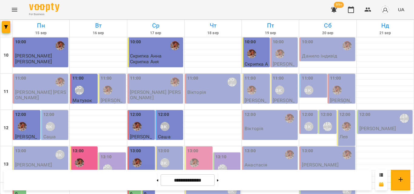
scroll to position [240, 0]
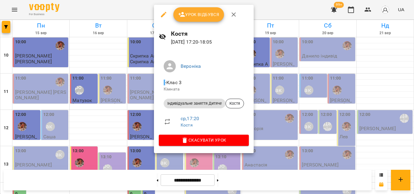
click at [122, 11] on div at bounding box center [207, 97] width 414 height 194
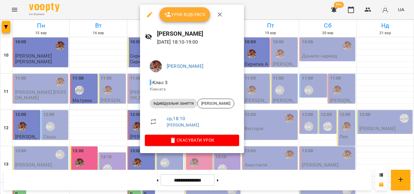
click at [124, 6] on div at bounding box center [207, 97] width 414 height 194
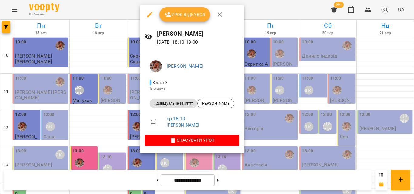
click at [120, 10] on div at bounding box center [207, 97] width 414 height 194
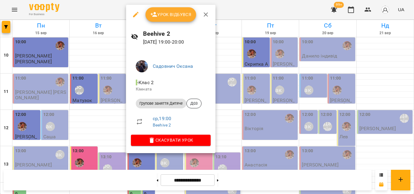
click at [282, 14] on div at bounding box center [207, 97] width 414 height 194
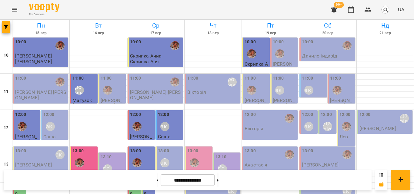
scroll to position [271, 0]
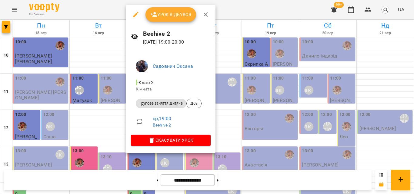
click at [103, 12] on div at bounding box center [207, 97] width 414 height 194
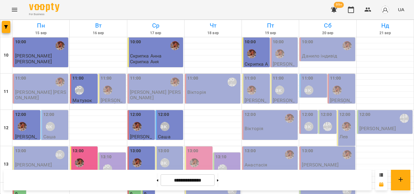
drag, startPoint x: 164, startPoint y: 111, endPoint x: 165, endPoint y: 108, distance: 3.6
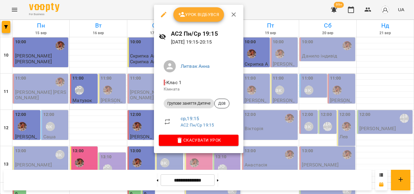
click at [134, 5] on div at bounding box center [207, 97] width 414 height 194
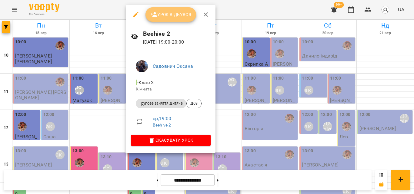
click at [161, 16] on span "Урок відбувся" at bounding box center [170, 14] width 41 height 7
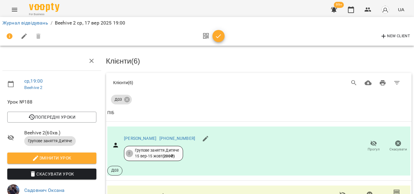
scroll to position [121, 0]
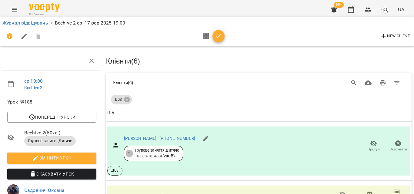
click at [224, 37] on span "button" at bounding box center [219, 36] width 12 height 7
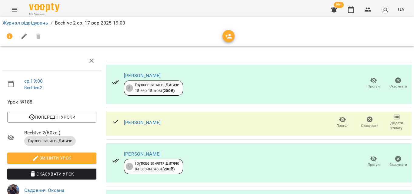
scroll to position [145, 0]
click at [348, 12] on icon "button" at bounding box center [351, 9] width 7 height 7
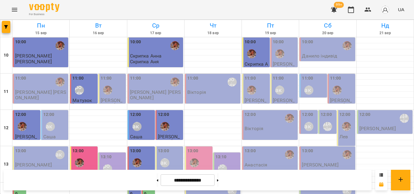
scroll to position [271, 0]
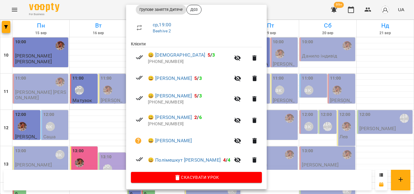
scroll to position [96, 0]
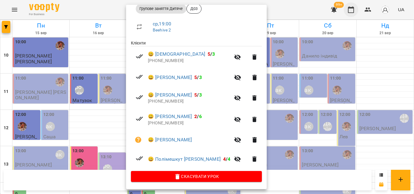
drag, startPoint x: 279, startPoint y: 11, endPoint x: 354, endPoint y: 13, distance: 75.6
click at [279, 11] on div at bounding box center [207, 97] width 414 height 194
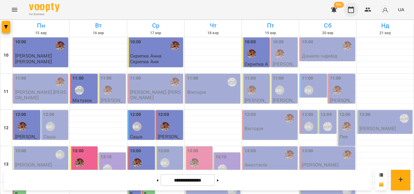
click at [355, 13] on button "button" at bounding box center [351, 9] width 15 height 15
click at [365, 12] on button "button" at bounding box center [368, 9] width 15 height 15
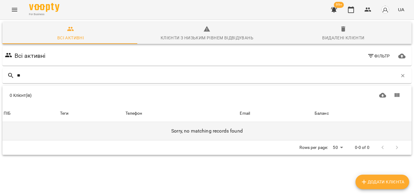
type input "*"
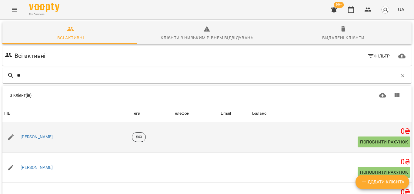
scroll to position [33, 0]
type input "**"
click at [29, 133] on div "[PERSON_NAME]" at bounding box center [36, 137] width 35 height 8
click at [26, 134] on link "[PERSON_NAME]" at bounding box center [37, 137] width 32 height 6
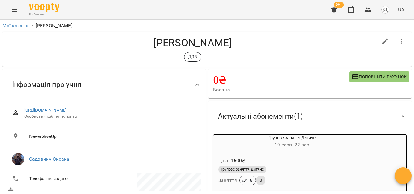
click at [382, 43] on icon "button" at bounding box center [385, 41] width 7 height 7
select select "**"
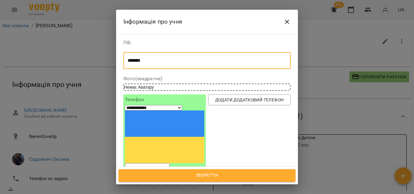
click at [181, 62] on textarea "*******" at bounding box center [205, 61] width 154 height 6
type textarea "**********"
click at [156, 117] on div "**********" at bounding box center [164, 134] width 79 height 74
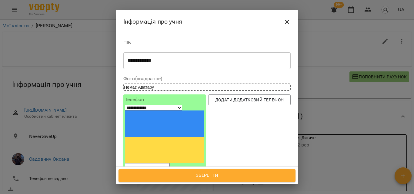
click at [155, 116] on div "**********" at bounding box center [164, 134] width 79 height 74
click at [161, 164] on input "tel" at bounding box center [147, 168] width 45 height 8
type input "**********"
click at [217, 177] on span "Зберегти" at bounding box center [207, 176] width 164 height 8
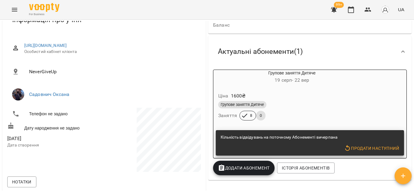
scroll to position [91, 0]
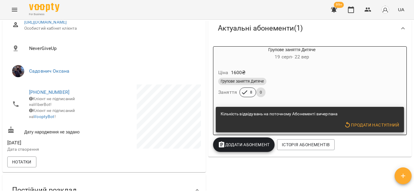
scroll to position [91, 0]
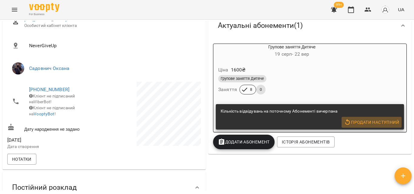
click at [354, 122] on span "Продати наступний" at bounding box center [371, 122] width 55 height 7
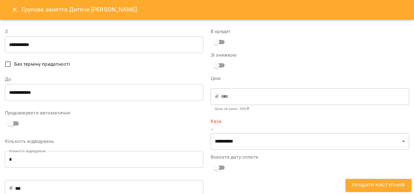
type input "**********"
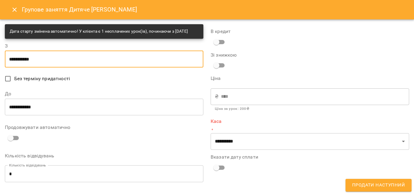
click at [16, 64] on input "**********" at bounding box center [104, 59] width 199 height 17
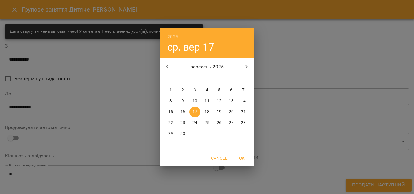
click at [192, 111] on span "17" at bounding box center [195, 112] width 11 height 6
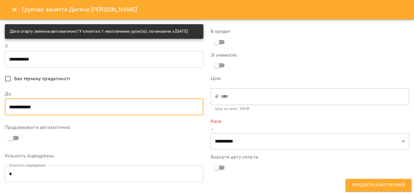
click at [32, 116] on input "**********" at bounding box center [104, 107] width 199 height 17
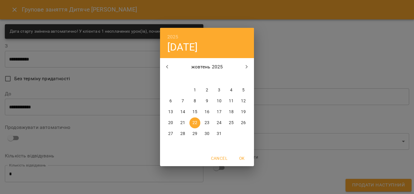
click at [220, 110] on p "17" at bounding box center [219, 112] width 5 height 6
type input "**********"
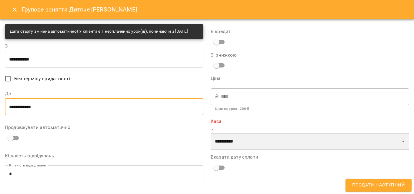
click at [235, 140] on select "**********" at bounding box center [310, 142] width 199 height 17
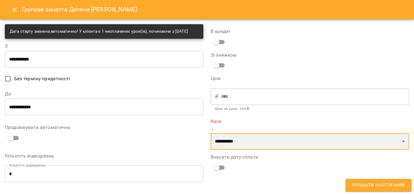
select select "****"
click at [211, 134] on select "**********" at bounding box center [310, 142] width 199 height 17
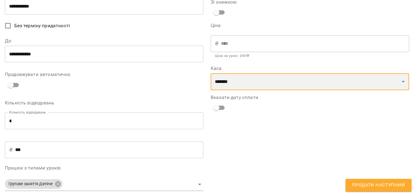
scroll to position [121, 0]
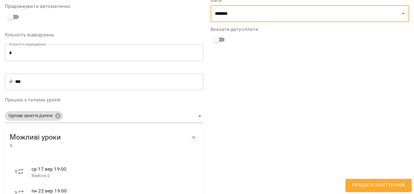
click at [391, 190] on button "Продати наступний" at bounding box center [379, 185] width 66 height 13
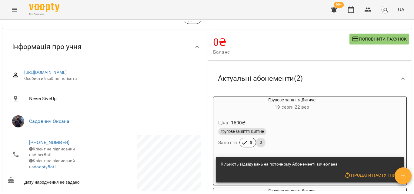
scroll to position [0, 0]
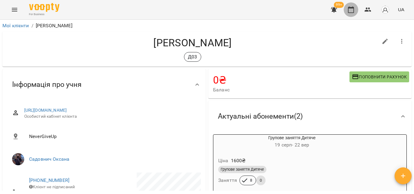
click at [351, 16] on button "button" at bounding box center [351, 9] width 15 height 15
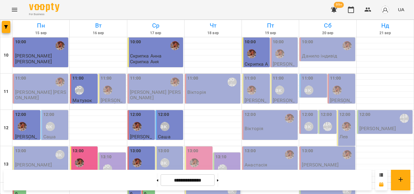
scroll to position [271, 0]
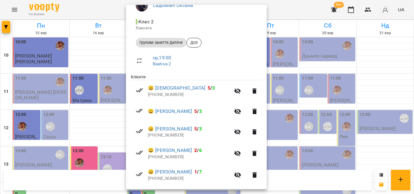
scroll to position [98, 0]
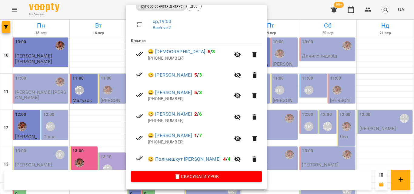
click at [107, 12] on div at bounding box center [207, 97] width 414 height 194
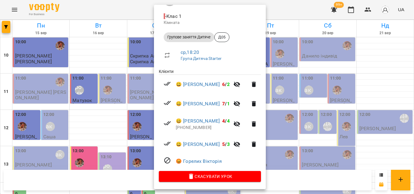
scroll to position [67, 0]
click at [135, 12] on div at bounding box center [207, 97] width 414 height 194
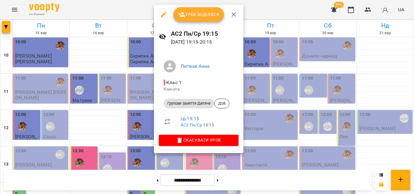
drag, startPoint x: 104, startPoint y: 11, endPoint x: 119, endPoint y: 134, distance: 124.2
click at [104, 11] on div at bounding box center [207, 97] width 414 height 194
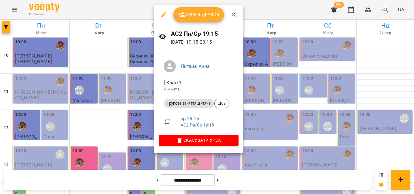
click at [142, 6] on div at bounding box center [207, 97] width 414 height 194
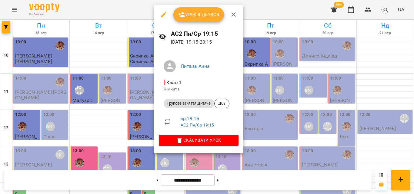
click at [183, 10] on button "Урок відбувся" at bounding box center [199, 14] width 51 height 15
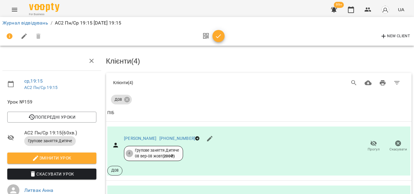
scroll to position [8, 0]
click at [217, 37] on icon "button" at bounding box center [218, 36] width 7 height 7
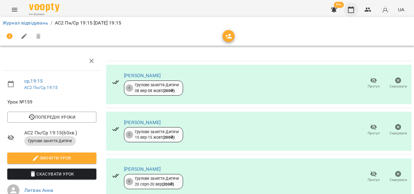
click at [347, 11] on button "button" at bounding box center [351, 9] width 15 height 15
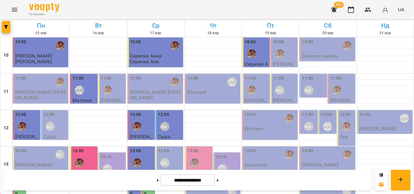
scroll to position [271, 0]
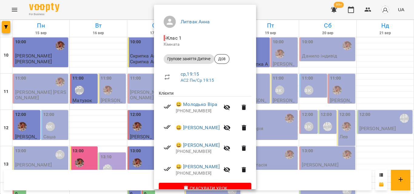
scroll to position [57, 0]
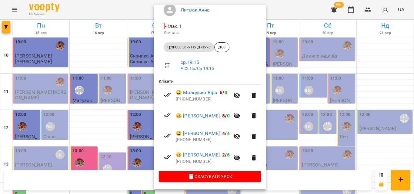
drag, startPoint x: 116, startPoint y: 10, endPoint x: 134, endPoint y: 13, distance: 18.2
click at [134, 13] on div at bounding box center [207, 97] width 414 height 194
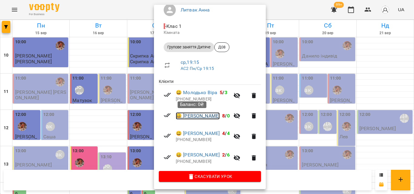
click at [191, 113] on link "😀 [PERSON_NAME]" at bounding box center [198, 116] width 44 height 7
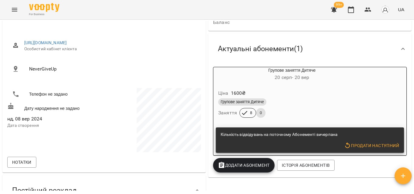
scroll to position [61, 0]
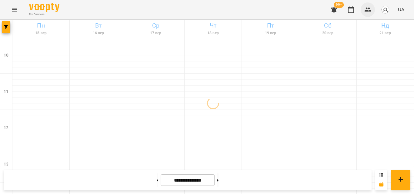
click at [366, 8] on icon "button" at bounding box center [368, 9] width 7 height 7
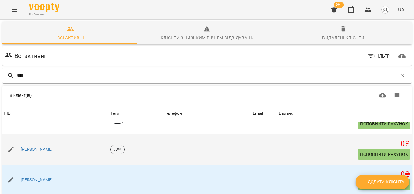
scroll to position [61, 0]
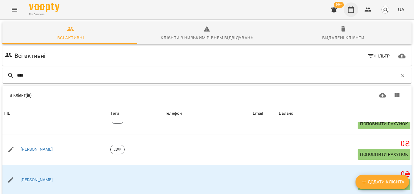
type input "****"
click at [346, 11] on button "button" at bounding box center [351, 9] width 15 height 15
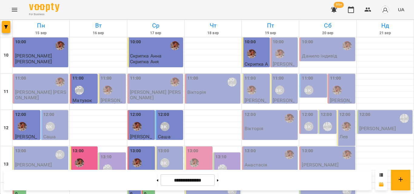
scroll to position [271, 0]
drag, startPoint x: 152, startPoint y: 76, endPoint x: 148, endPoint y: 81, distance: 6.0
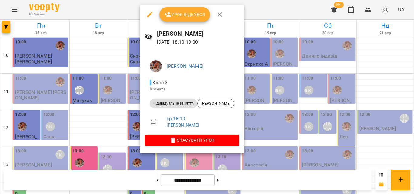
click at [123, 8] on div at bounding box center [207, 97] width 414 height 194
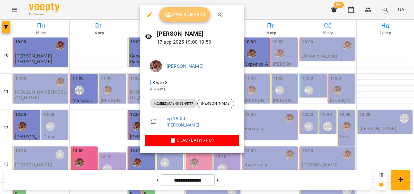
click at [175, 18] on span "Урок відбувся" at bounding box center [184, 14] width 41 height 7
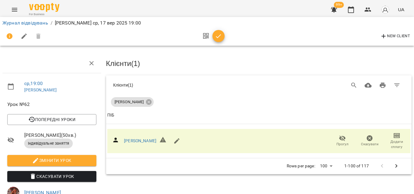
click at [222, 37] on icon "button" at bounding box center [218, 36] width 7 height 7
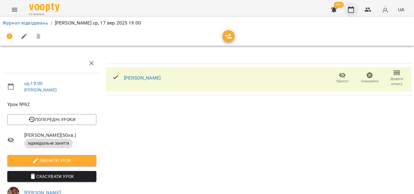
click at [350, 7] on icon "button" at bounding box center [351, 9] width 7 height 7
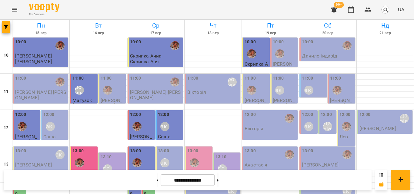
scroll to position [271, 0]
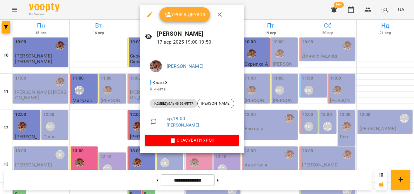
click at [167, 14] on icon "button" at bounding box center [167, 14] width 7 height 7
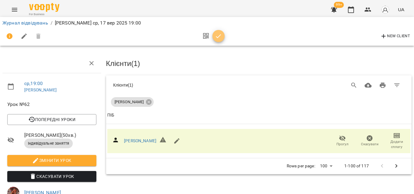
click at [221, 34] on icon "button" at bounding box center [218, 36] width 7 height 7
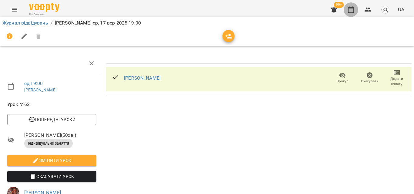
click at [349, 11] on icon "button" at bounding box center [351, 9] width 6 height 7
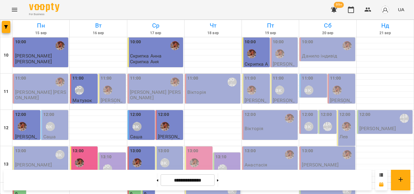
scroll to position [271, 0]
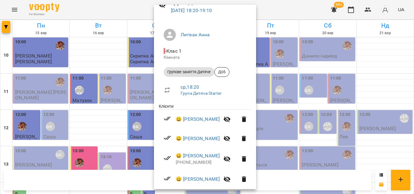
scroll to position [67, 0]
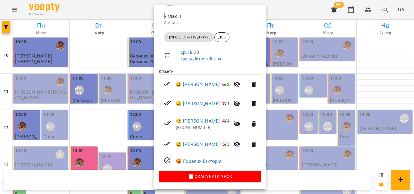
click at [128, 9] on div at bounding box center [207, 97] width 414 height 194
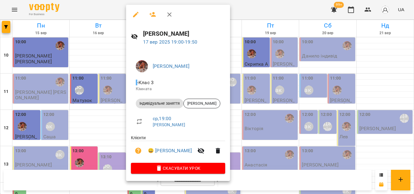
click at [114, 15] on div at bounding box center [207, 97] width 414 height 194
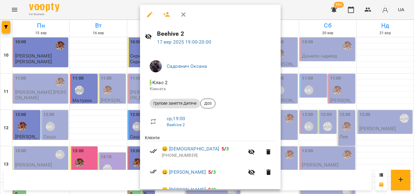
click at [95, 8] on div at bounding box center [207, 97] width 414 height 194
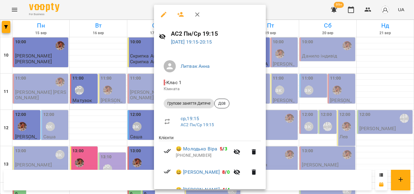
scroll to position [57, 0]
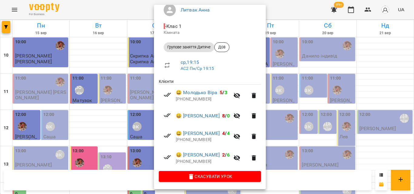
click at [127, 8] on div at bounding box center [207, 97] width 414 height 194
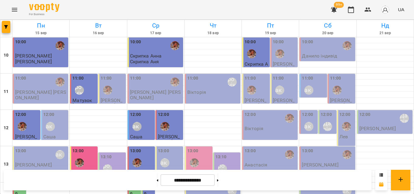
drag, startPoint x: 135, startPoint y: 99, endPoint x: 137, endPoint y: 96, distance: 3.4
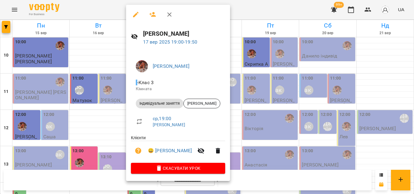
click at [113, 14] on div at bounding box center [207, 97] width 414 height 194
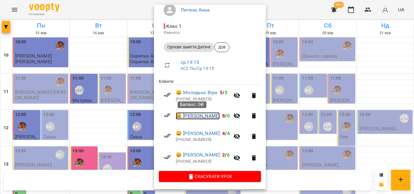
click at [197, 113] on link "😀 [PERSON_NAME]" at bounding box center [198, 116] width 44 height 7
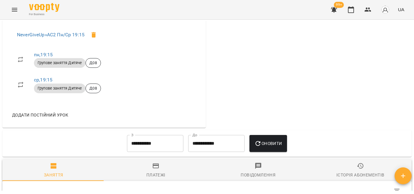
scroll to position [228, 0]
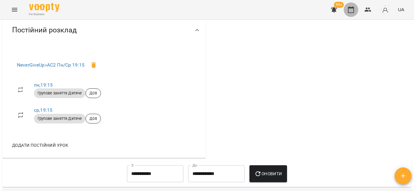
click at [350, 12] on icon "button" at bounding box center [351, 9] width 7 height 7
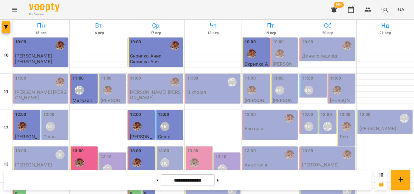
scroll to position [271, 0]
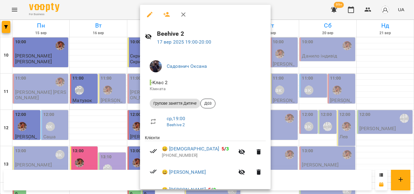
scroll to position [91, 0]
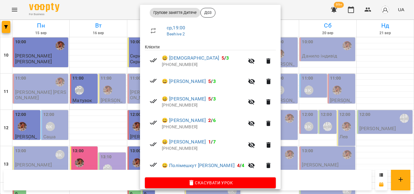
click at [101, 9] on div at bounding box center [207, 97] width 414 height 194
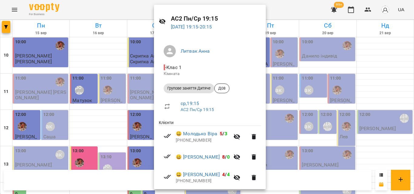
scroll to position [57, 0]
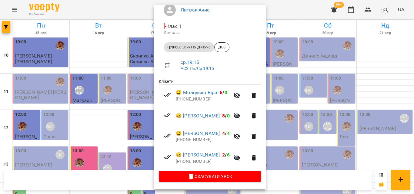
click at [116, 5] on div at bounding box center [207, 97] width 414 height 194
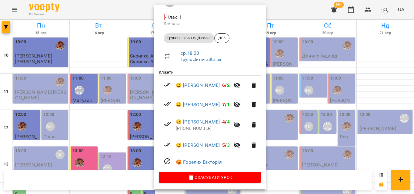
scroll to position [67, 0]
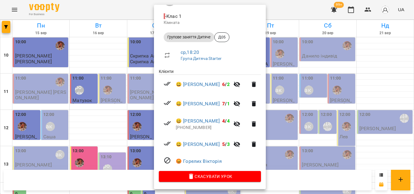
click at [138, 11] on div at bounding box center [207, 97] width 414 height 194
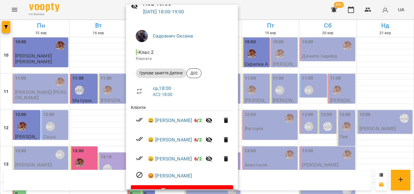
scroll to position [46, 0]
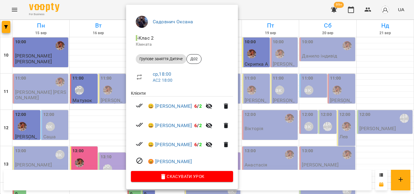
click at [104, 16] on div at bounding box center [207, 97] width 414 height 194
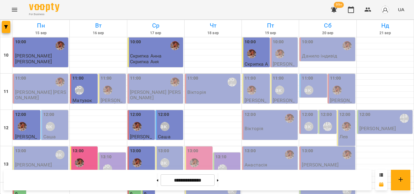
scroll to position [240, 0]
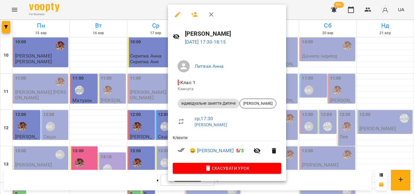
click at [132, 1] on div at bounding box center [207, 97] width 414 height 194
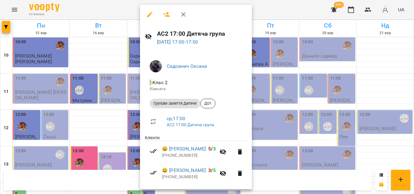
scroll to position [30, 0]
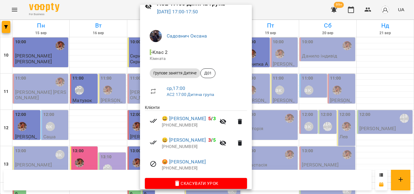
click at [120, 13] on div at bounding box center [207, 97] width 414 height 194
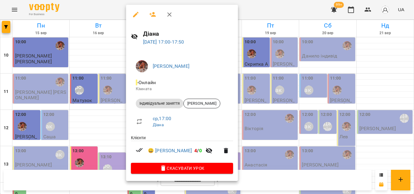
click at [117, 10] on div at bounding box center [207, 97] width 414 height 194
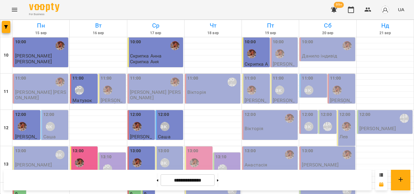
scroll to position [210, 0]
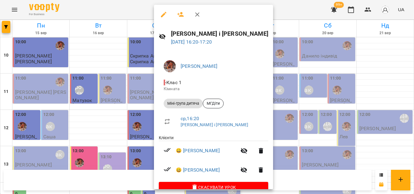
scroll to position [12, 0]
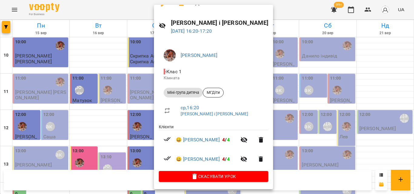
click at [123, 8] on div at bounding box center [207, 97] width 414 height 194
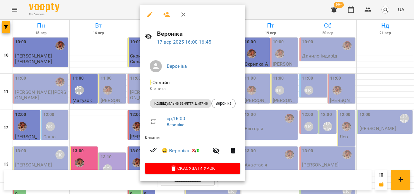
click at [110, 5] on div at bounding box center [207, 97] width 414 height 194
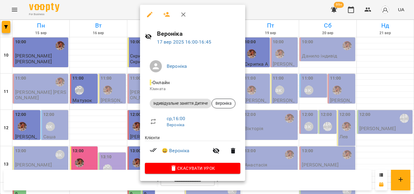
click at [128, 9] on div at bounding box center [207, 97] width 414 height 194
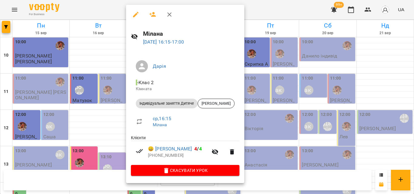
click at [113, 15] on div at bounding box center [207, 97] width 414 height 194
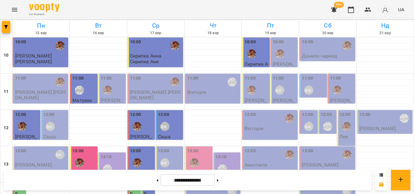
scroll to position [180, 0]
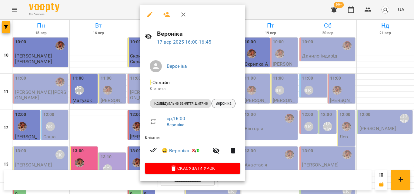
click at [218, 105] on span "Вероніка" at bounding box center [223, 103] width 23 height 5
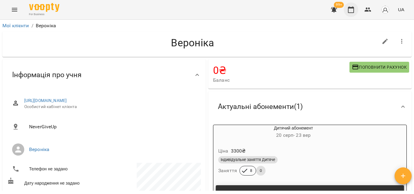
click at [347, 9] on button "button" at bounding box center [351, 9] width 15 height 15
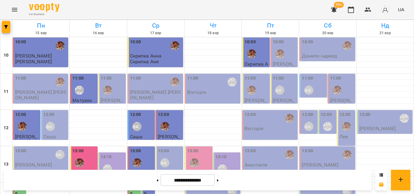
scroll to position [271, 0]
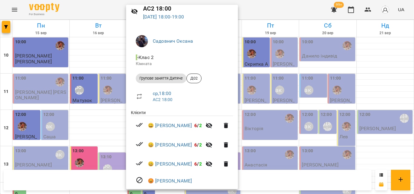
scroll to position [0, 0]
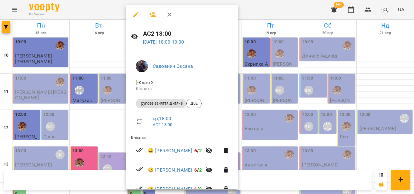
click at [151, 12] on icon "button" at bounding box center [152, 14] width 7 height 7
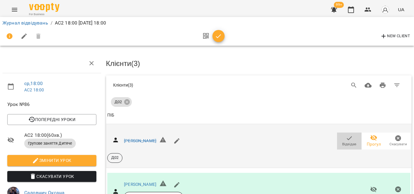
click at [346, 140] on icon "button" at bounding box center [349, 138] width 7 height 7
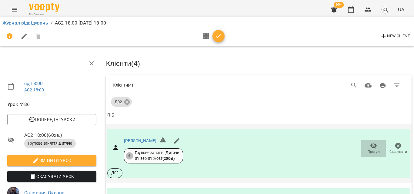
click at [371, 143] on icon "button" at bounding box center [374, 146] width 7 height 6
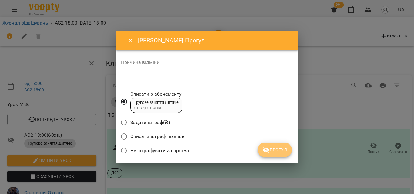
click at [271, 149] on span "Прогул" at bounding box center [275, 150] width 25 height 7
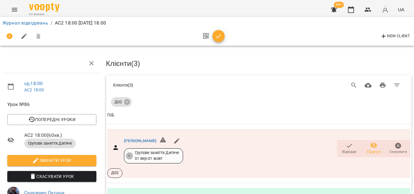
click at [223, 32] on div at bounding box center [212, 36] width 25 height 15
click at [221, 33] on span "button" at bounding box center [219, 36] width 12 height 7
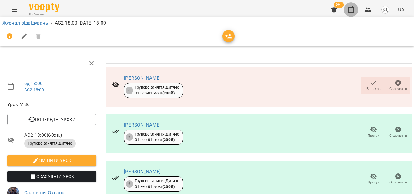
click at [350, 11] on icon "button" at bounding box center [351, 9] width 7 height 7
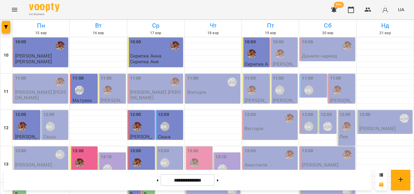
scroll to position [271, 0]
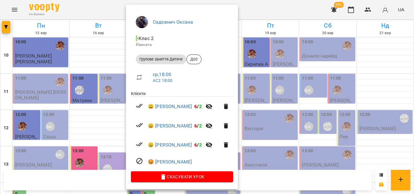
scroll to position [46, 0]
click at [103, 13] on div at bounding box center [207, 97] width 414 height 194
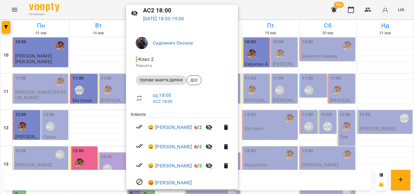
scroll to position [0, 0]
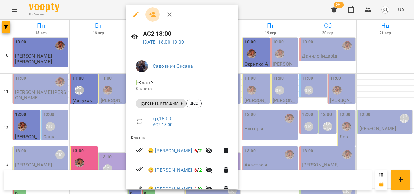
click at [154, 15] on icon "button" at bounding box center [152, 14] width 7 height 7
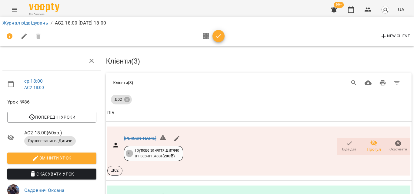
scroll to position [191, 0]
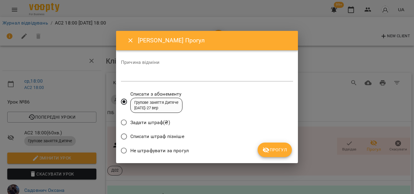
click at [280, 154] on span "Прогул" at bounding box center [275, 150] width 25 height 7
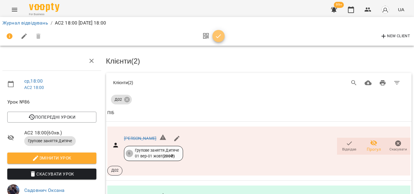
click at [220, 38] on icon "button" at bounding box center [218, 36] width 7 height 7
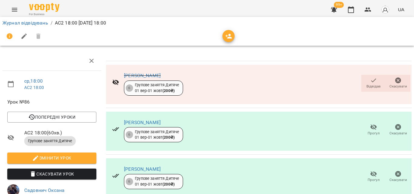
scroll to position [89, 0]
click at [353, 6] on icon "button" at bounding box center [351, 9] width 7 height 7
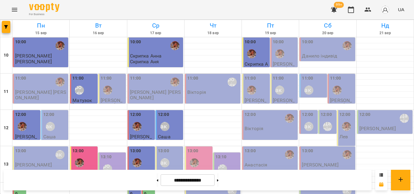
scroll to position [271, 0]
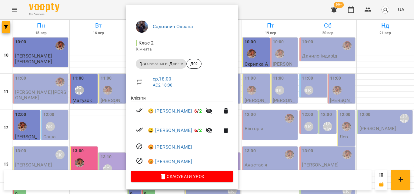
scroll to position [41, 0]
click at [106, 7] on div at bounding box center [207, 97] width 414 height 194
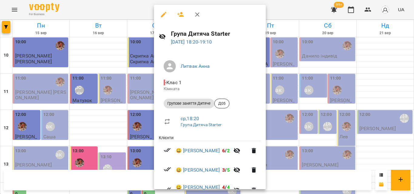
scroll to position [67, 0]
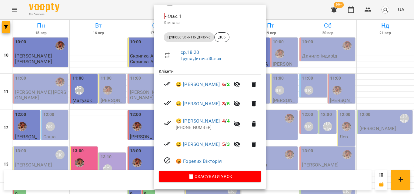
click at [113, 17] on div at bounding box center [207, 97] width 414 height 194
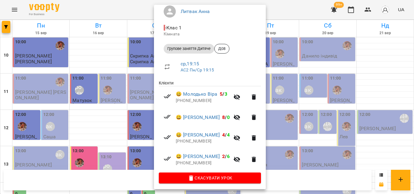
scroll to position [57, 0]
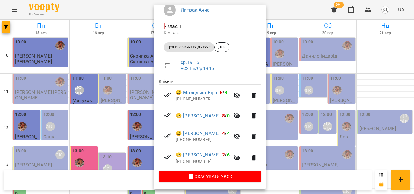
drag, startPoint x: 138, startPoint y: 12, endPoint x: 160, endPoint y: 32, distance: 29.0
click at [138, 12] on div at bounding box center [207, 97] width 414 height 194
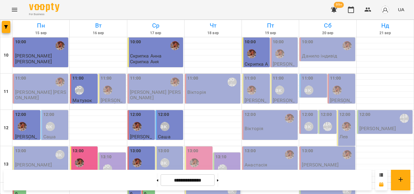
scroll to position [119, 0]
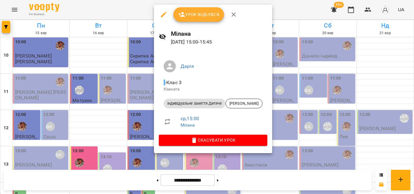
click at [135, 10] on div at bounding box center [207, 97] width 414 height 194
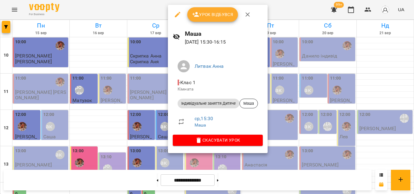
click at [152, 9] on div at bounding box center [207, 97] width 414 height 194
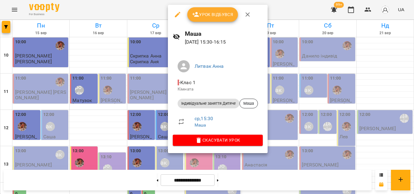
click at [224, 23] on div "Урок відбувся" at bounding box center [218, 14] width 100 height 19
click at [221, 12] on span "Урок відбувся" at bounding box center [212, 14] width 41 height 7
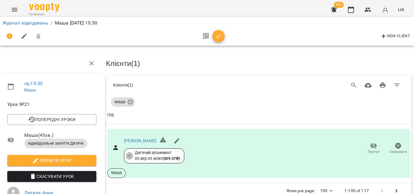
click at [227, 34] on div "New Client" at bounding box center [207, 36] width 410 height 15
click at [221, 36] on icon "button" at bounding box center [218, 36] width 7 height 7
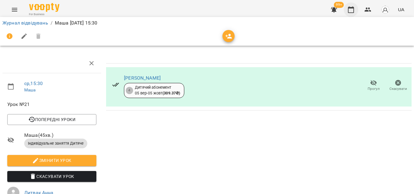
click at [350, 8] on icon "button" at bounding box center [351, 9] width 6 height 7
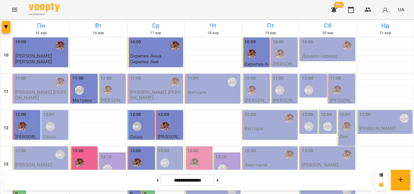
scroll to position [149, 0]
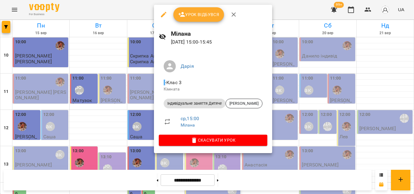
click at [140, 5] on div at bounding box center [207, 97] width 414 height 194
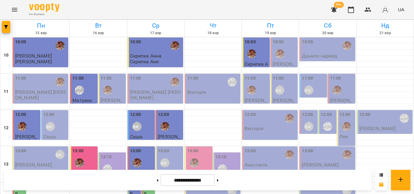
scroll to position [0, 0]
click at [155, 46] on div "10:00" at bounding box center [156, 46] width 52 height 14
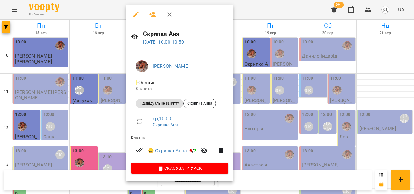
click at [111, 11] on div at bounding box center [207, 97] width 414 height 194
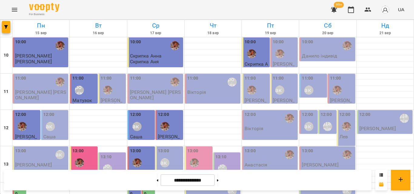
click at [141, 121] on div "Литвак Анна" at bounding box center [137, 127] width 14 height 14
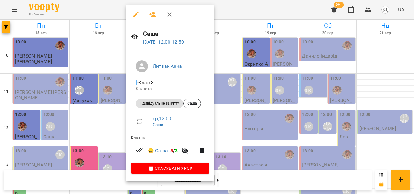
click at [242, 12] on div at bounding box center [207, 97] width 414 height 194
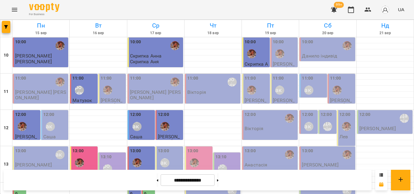
scroll to position [240, 0]
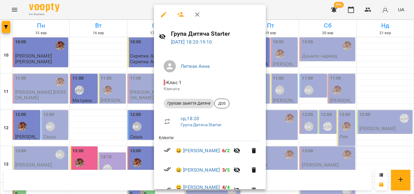
drag, startPoint x: 129, startPoint y: 2, endPoint x: 176, endPoint y: 93, distance: 102.5
click at [129, 2] on div at bounding box center [207, 97] width 414 height 194
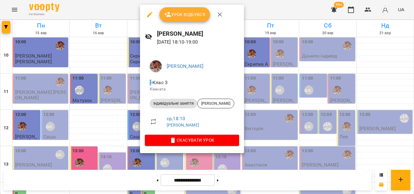
click at [120, 10] on div at bounding box center [207, 97] width 414 height 194
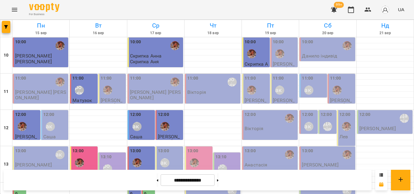
scroll to position [152, 0]
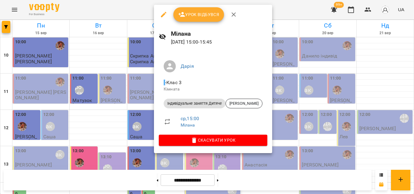
click at [144, 10] on div at bounding box center [207, 97] width 414 height 194
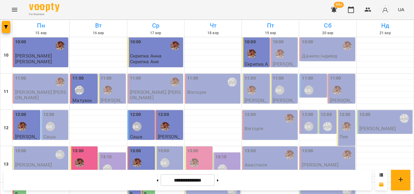
scroll to position [243, 0]
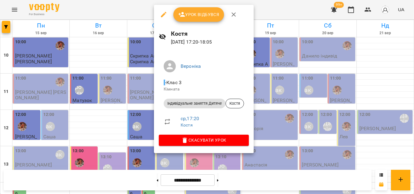
click at [149, 10] on div at bounding box center [207, 97] width 414 height 194
